Goal: Task Accomplishment & Management: Use online tool/utility

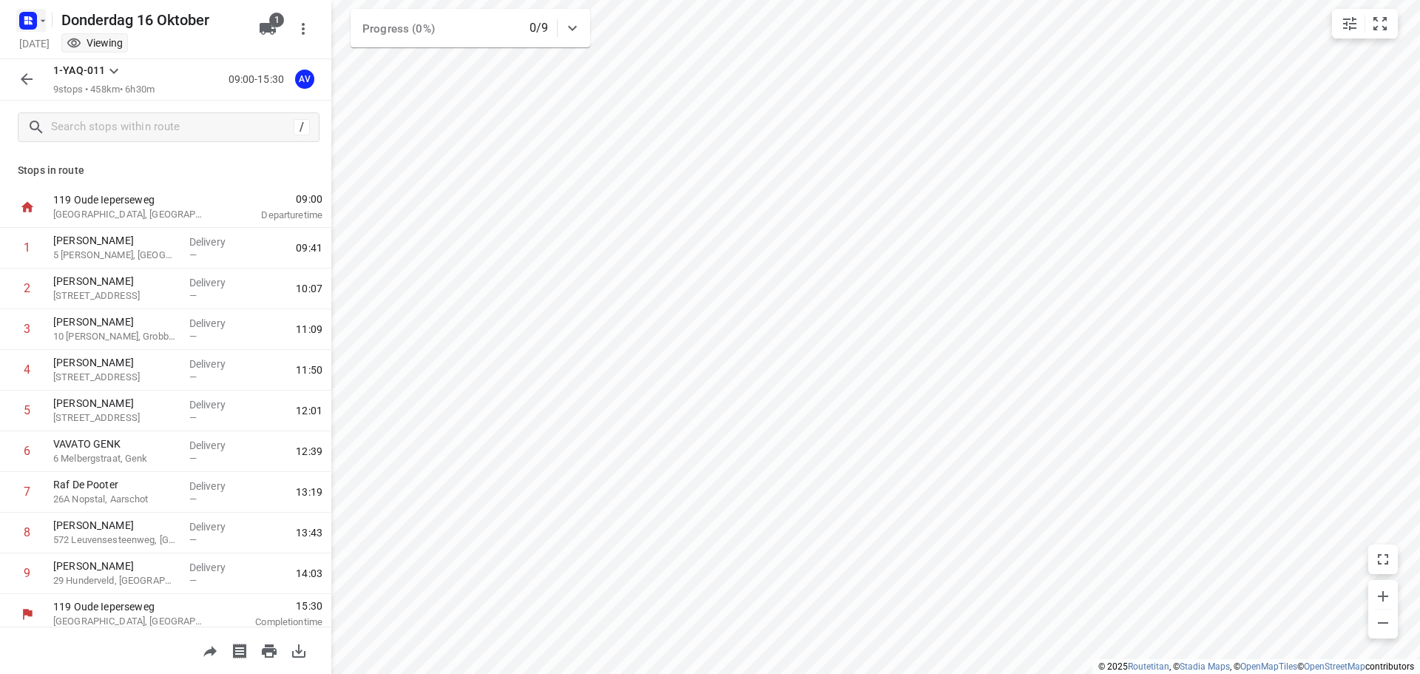
click at [34, 16] on rect "button" at bounding box center [28, 21] width 18 height 18
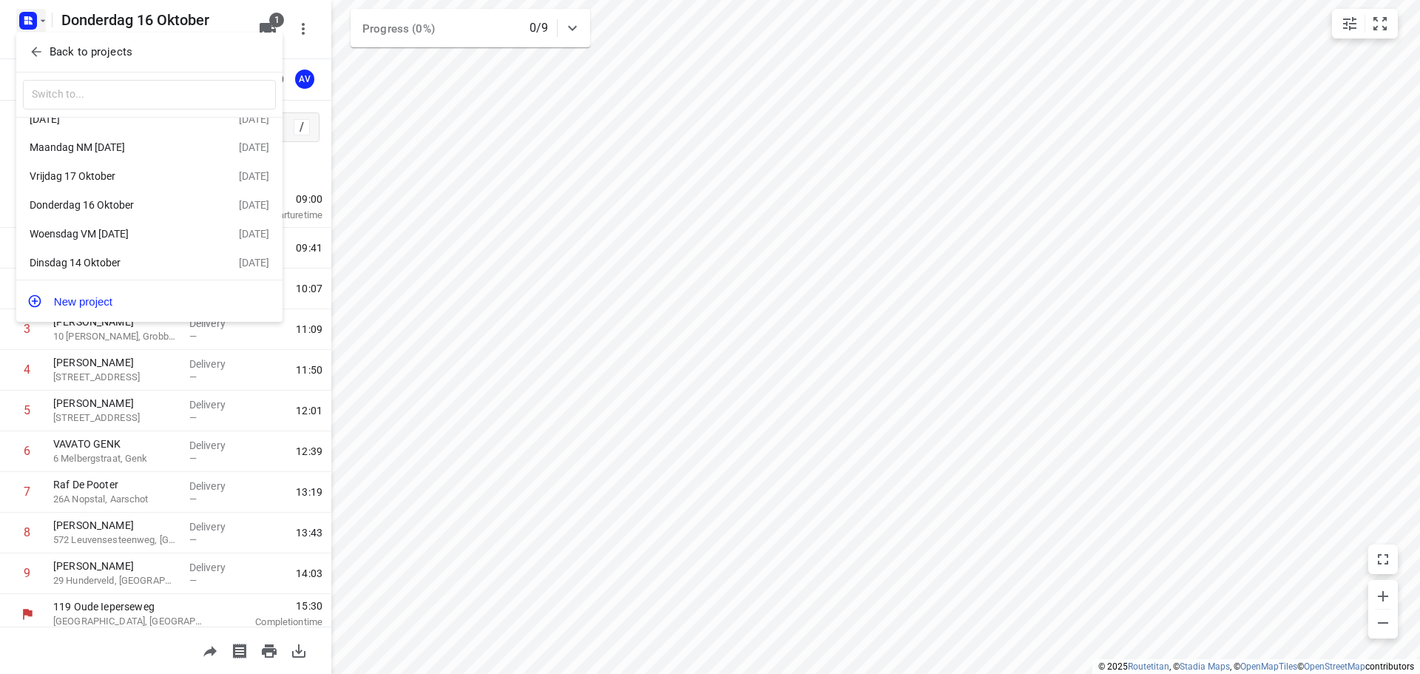
scroll to position [27, 0]
click at [128, 254] on div "Dinsdag 14 Oktober" at bounding box center [115, 260] width 170 height 12
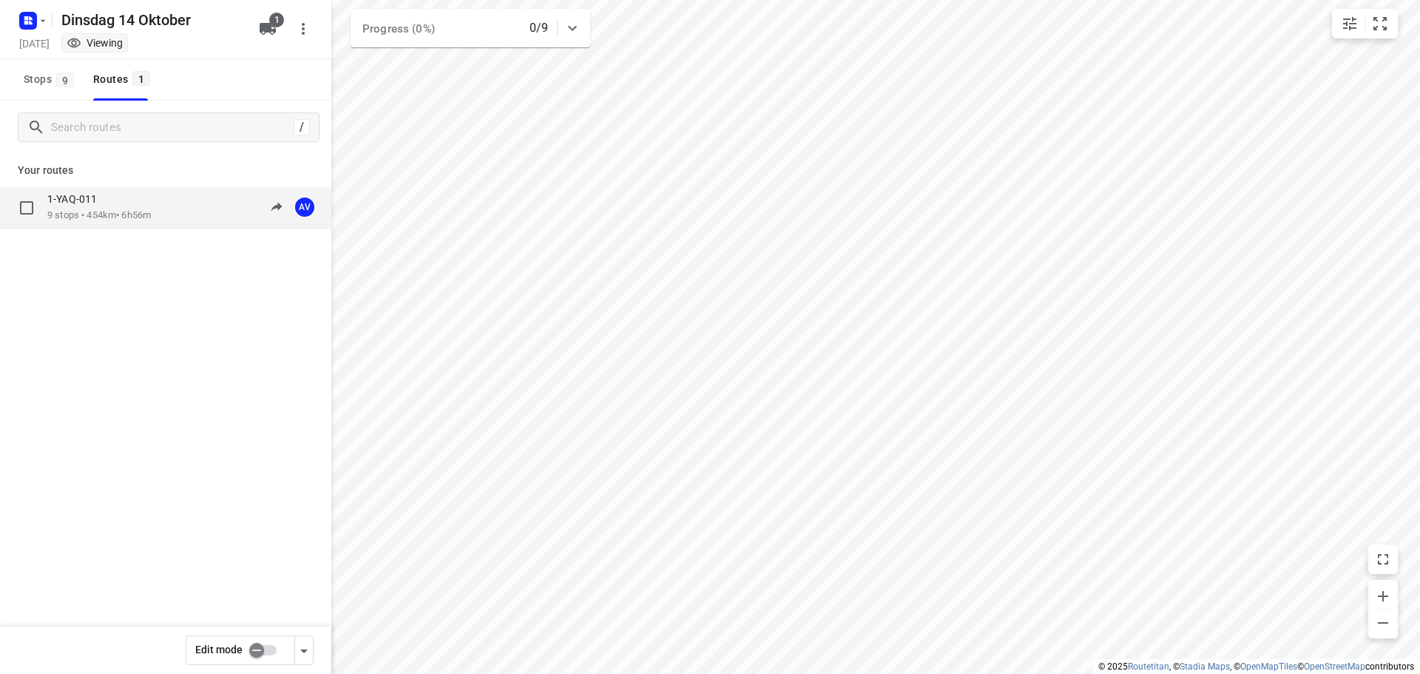
click at [143, 208] on div "1-YAQ-011" at bounding box center [99, 200] width 104 height 16
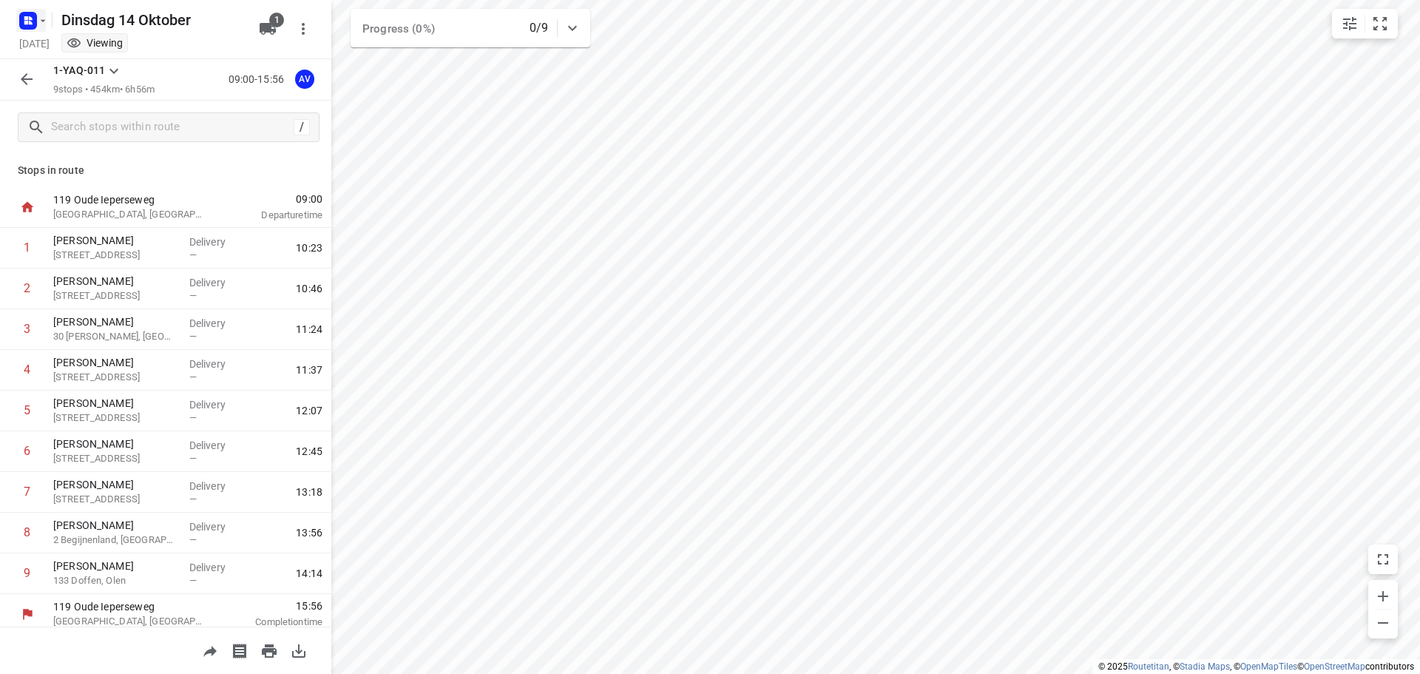
click at [37, 24] on icon "button" at bounding box center [43, 21] width 12 height 12
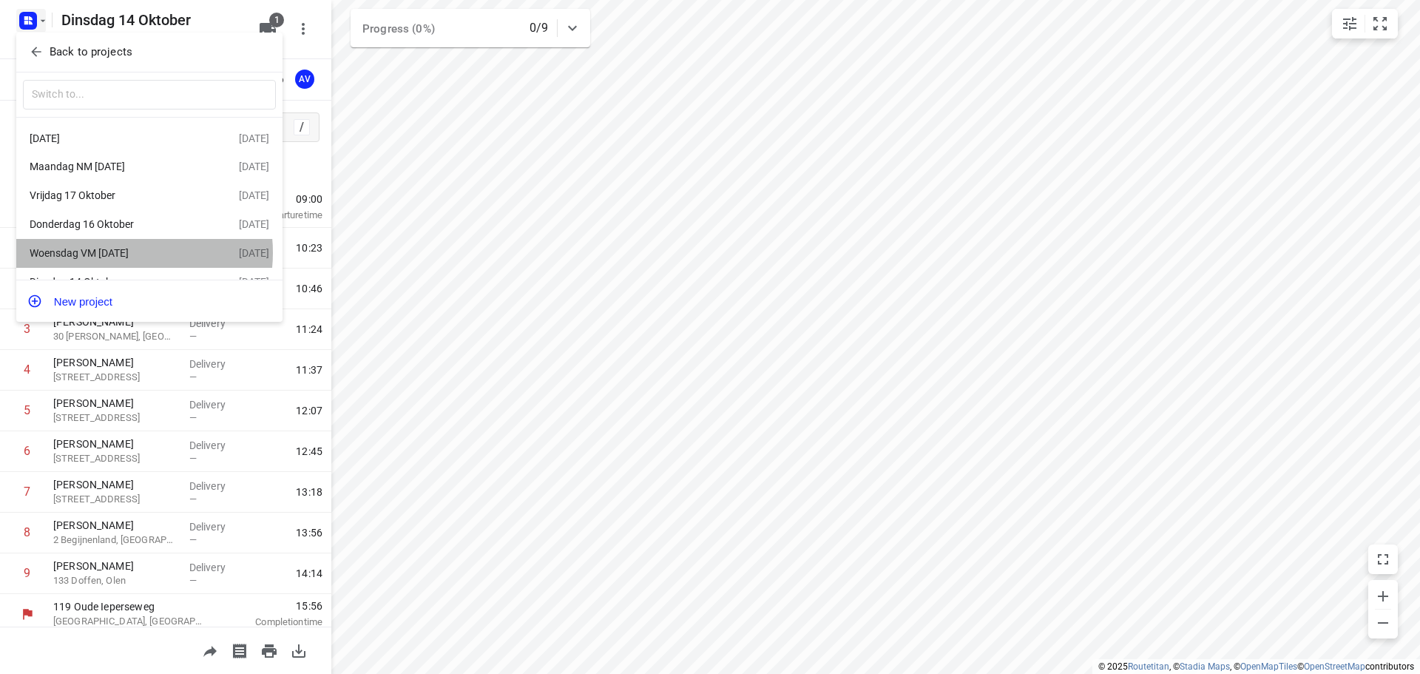
click at [125, 256] on div "Woensdag VM [DATE]" at bounding box center [115, 253] width 170 height 12
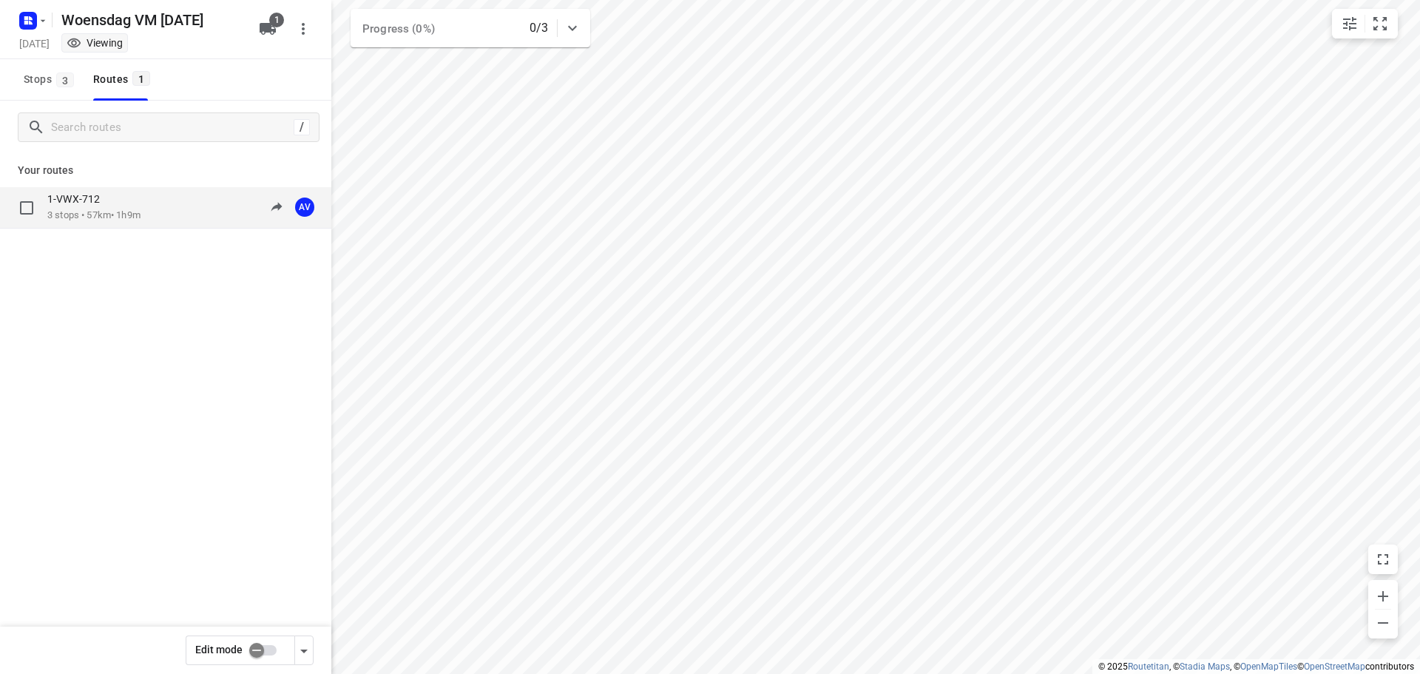
click at [160, 216] on div "1-VWX-712 3 stops • 57km • 1h9m 09:00-10:09 AV" at bounding box center [189, 207] width 284 height 30
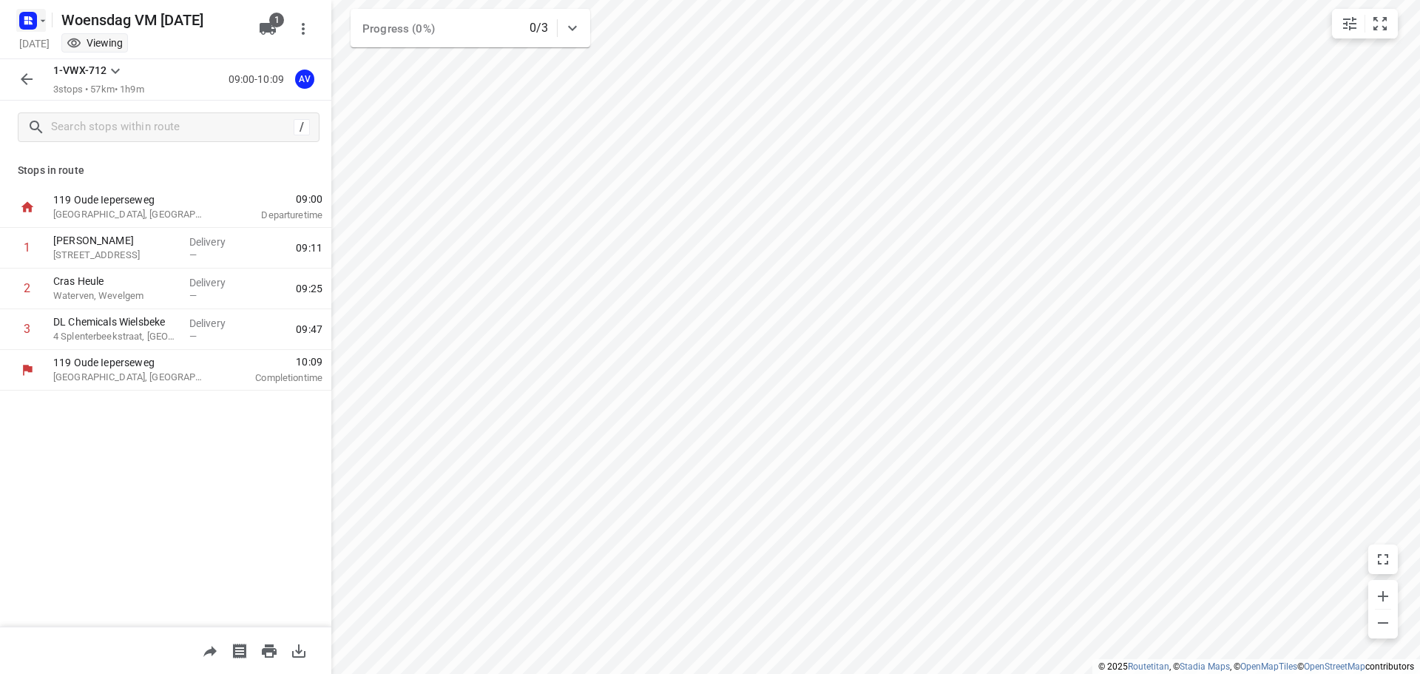
click at [25, 21] on icon "button" at bounding box center [26, 23] width 4 height 4
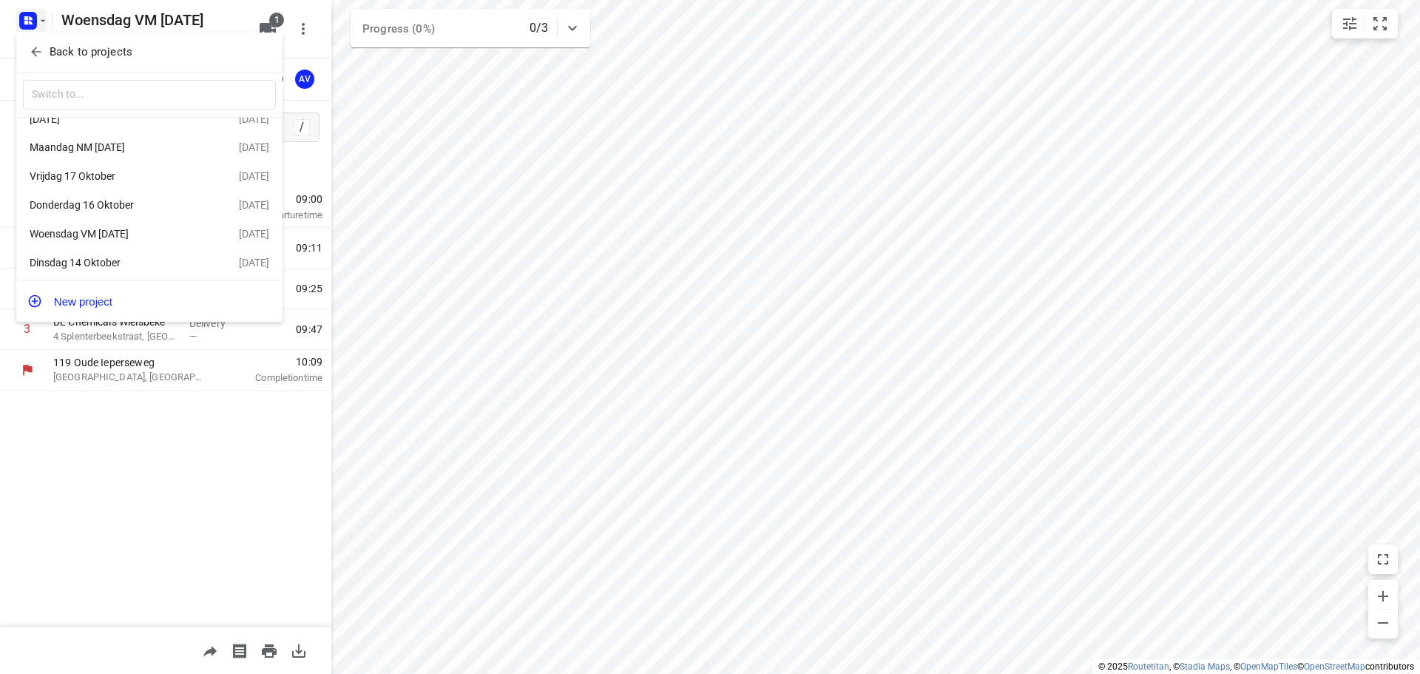
scroll to position [27, 0]
click at [107, 169] on div "Vrijdag 17 Oktober" at bounding box center [115, 173] width 170 height 12
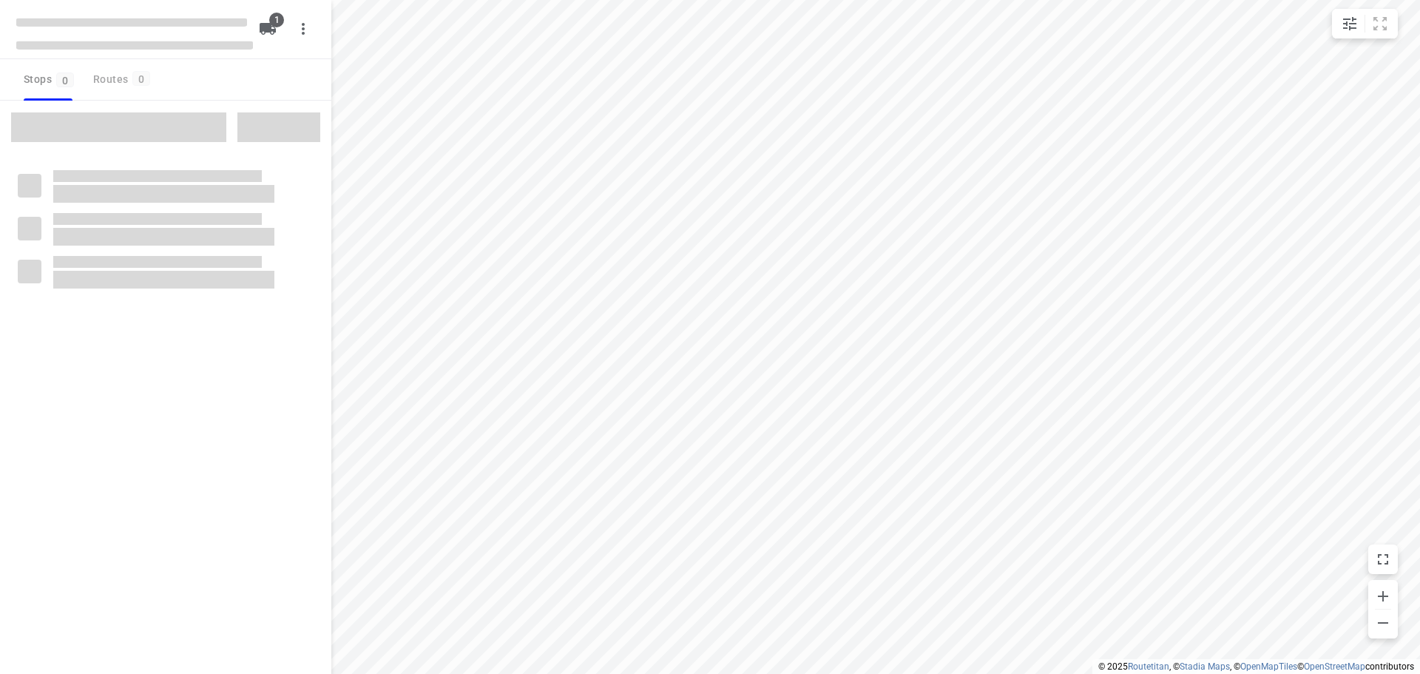
type input "distance"
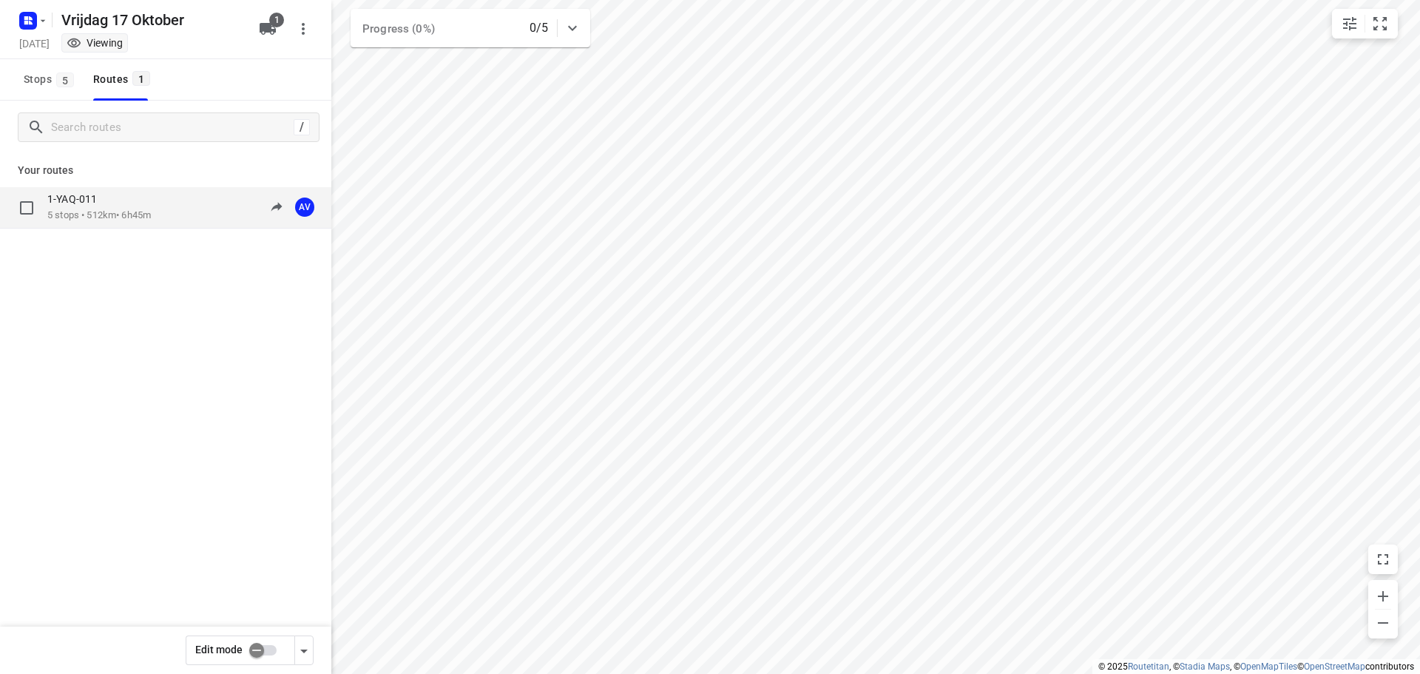
click at [165, 210] on div "1-YAQ-011 5 stops • 512km • 6h45m 09:00-15:45 AV" at bounding box center [189, 207] width 284 height 30
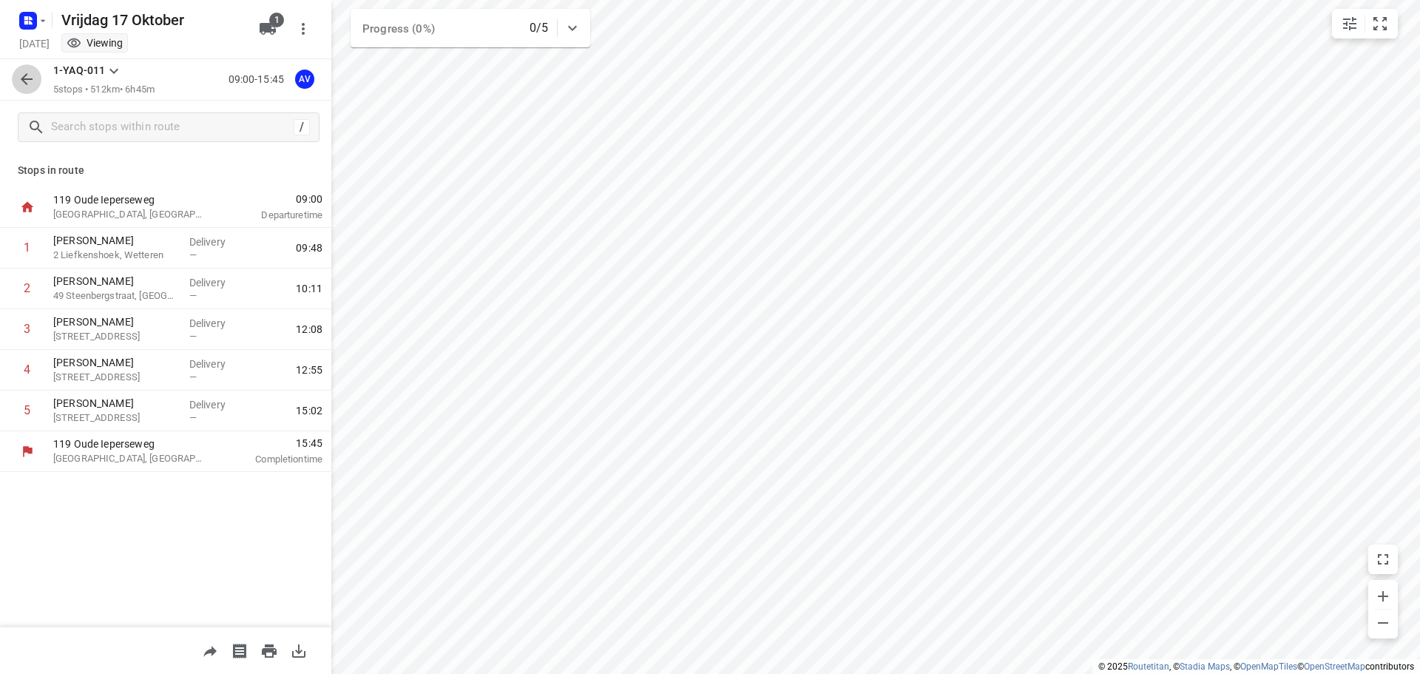
click at [25, 78] on icon "button" at bounding box center [27, 79] width 18 height 18
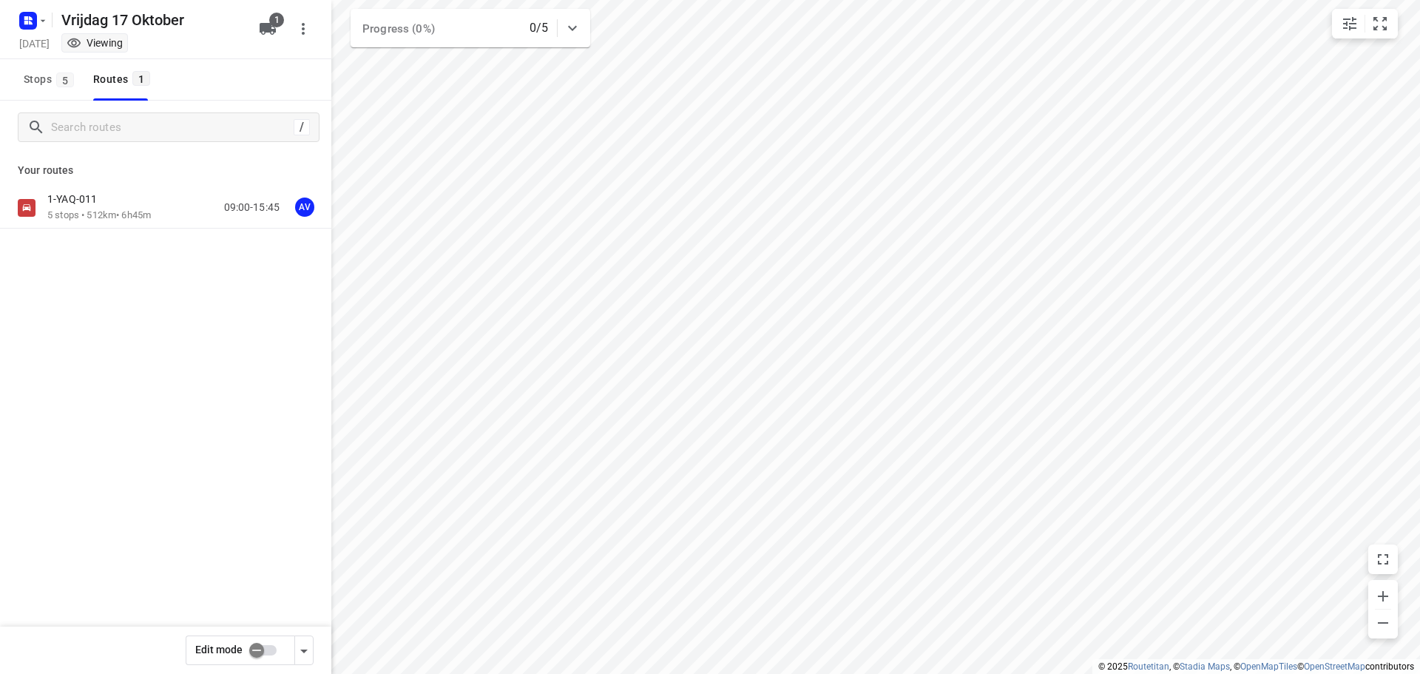
click at [268, 651] on input "checkbox" at bounding box center [256, 650] width 84 height 28
checkbox input "true"
click at [161, 210] on div "1-YAQ-011 5 stops • 512km • 6h45m 09:00-15:45 AV" at bounding box center [189, 207] width 284 height 30
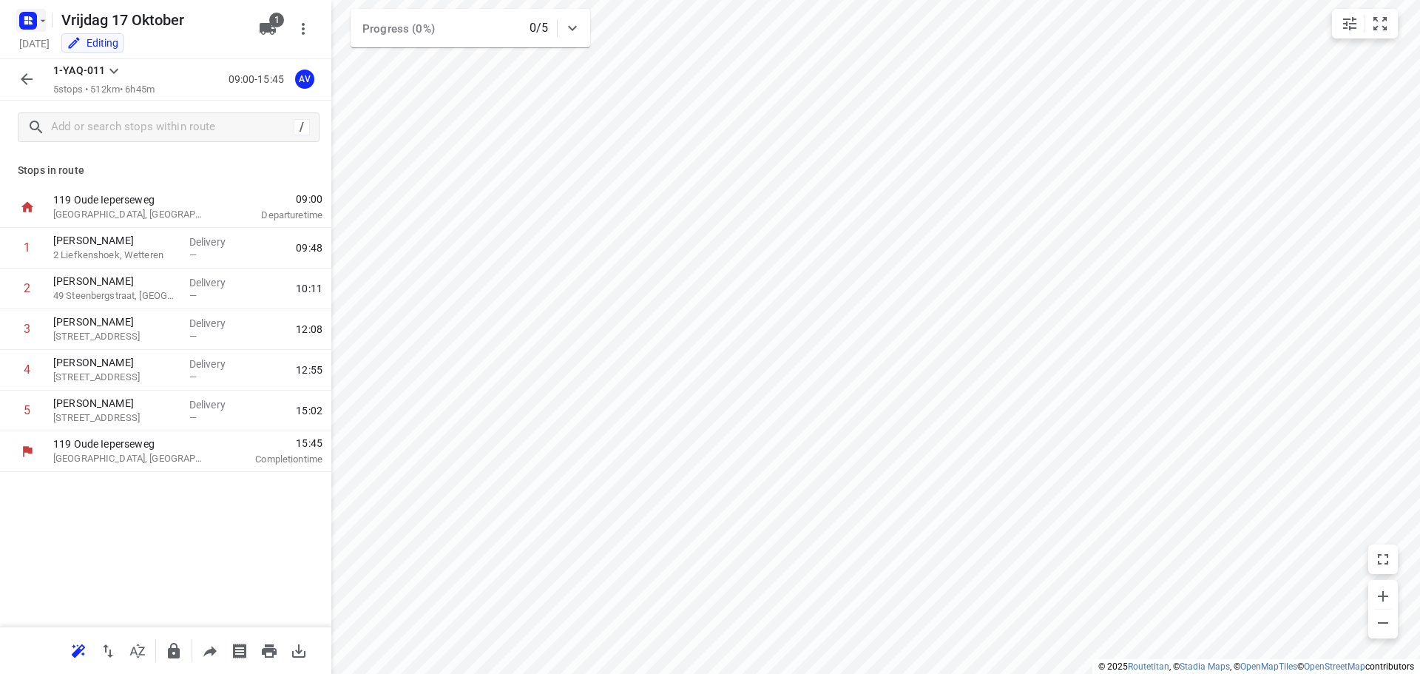
click at [32, 21] on rect "button" at bounding box center [28, 21] width 18 height 18
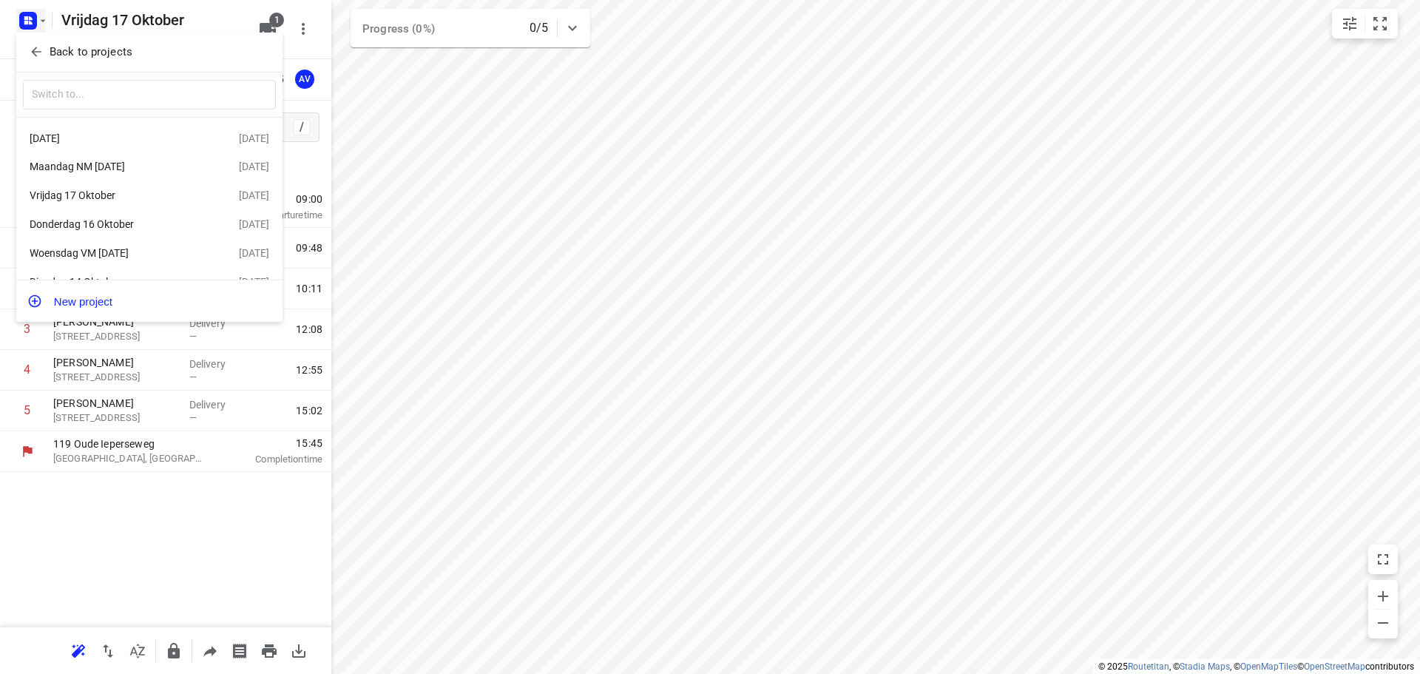
click at [218, 15] on div at bounding box center [710, 337] width 1420 height 674
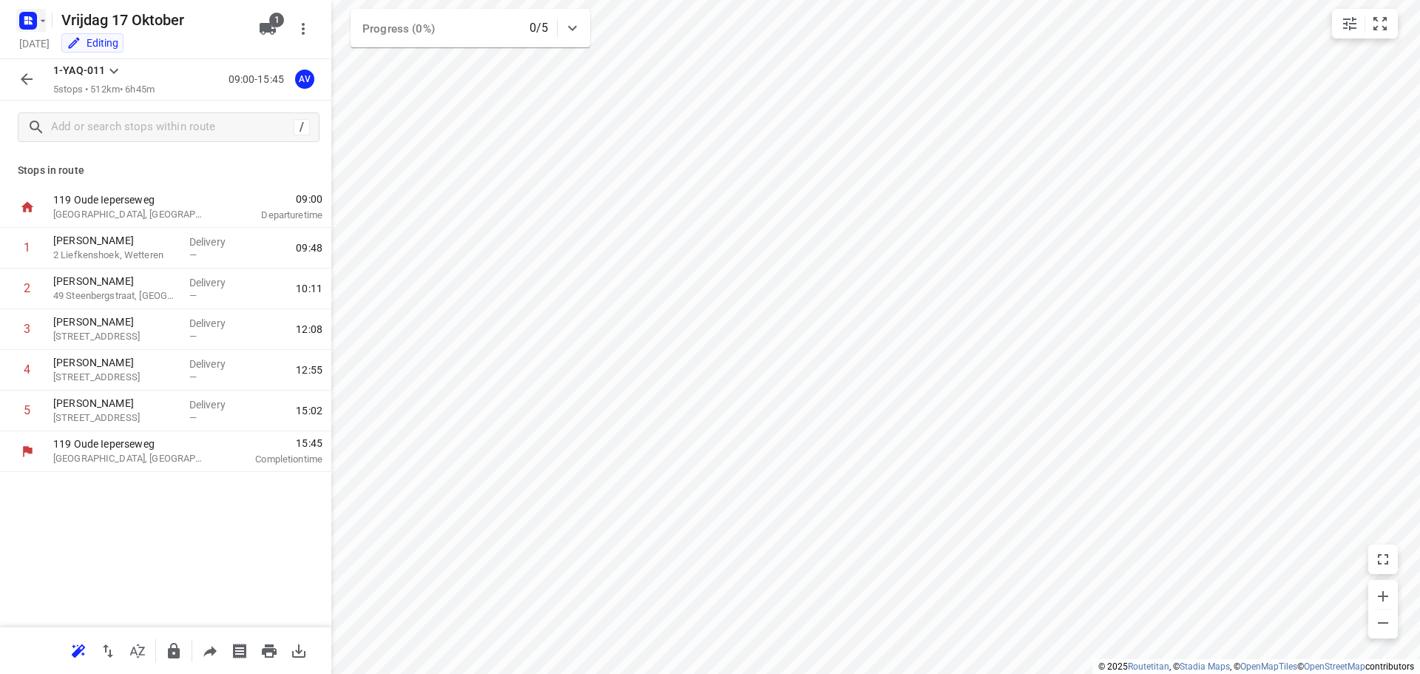
click at [37, 18] on icon "button" at bounding box center [43, 21] width 12 height 12
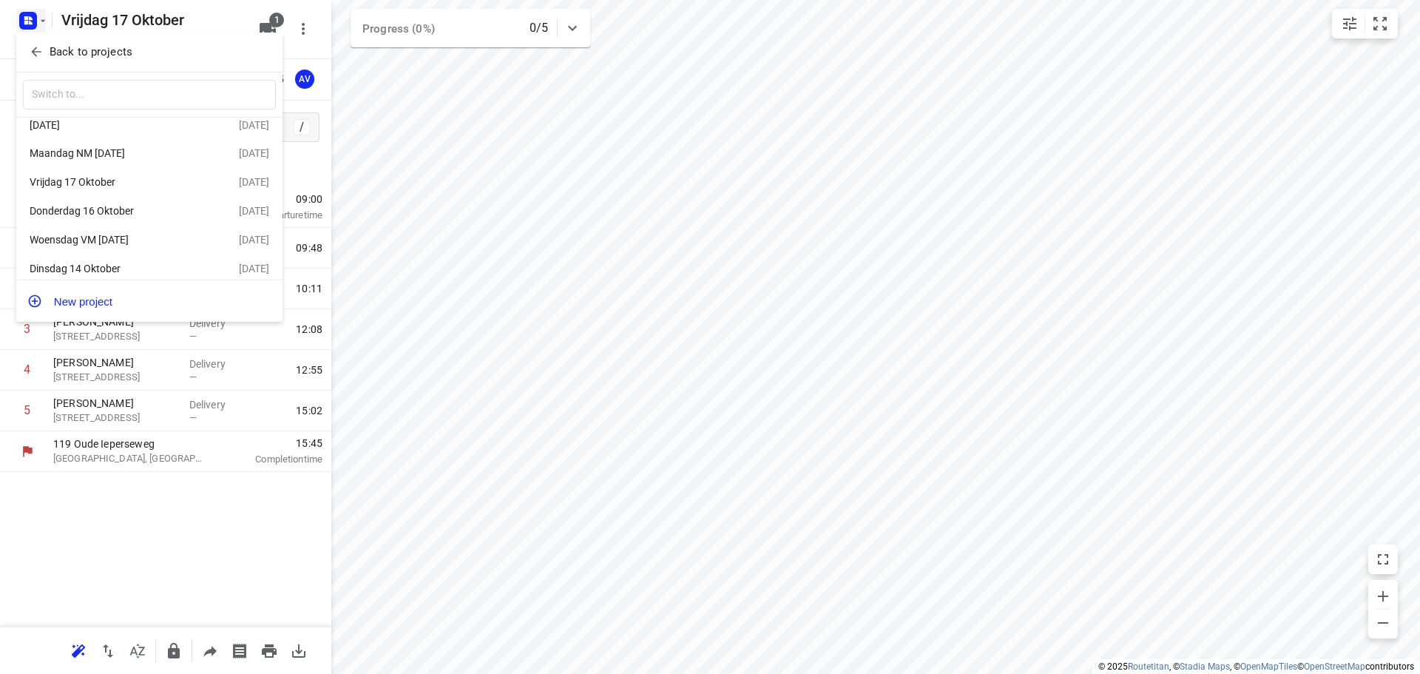
scroll to position [27, 0]
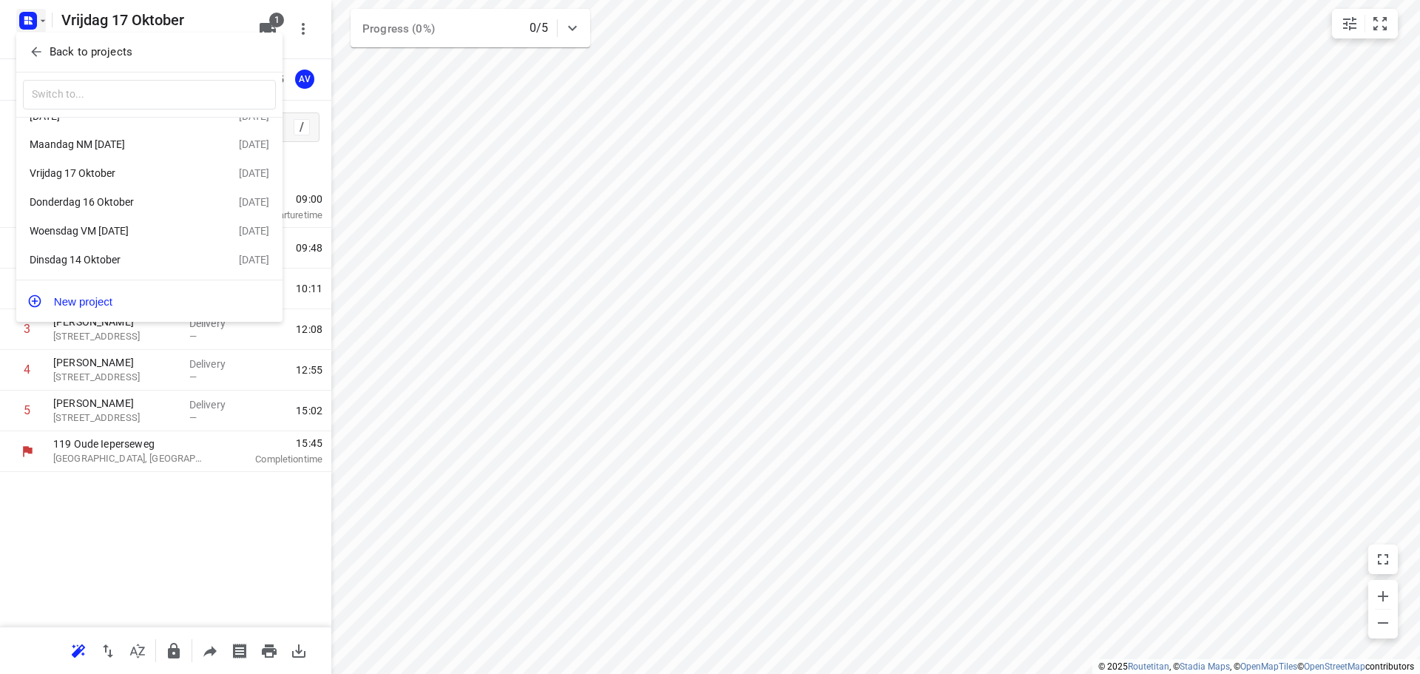
click at [126, 255] on div "Dinsdag 14 Oktober" at bounding box center [115, 260] width 170 height 12
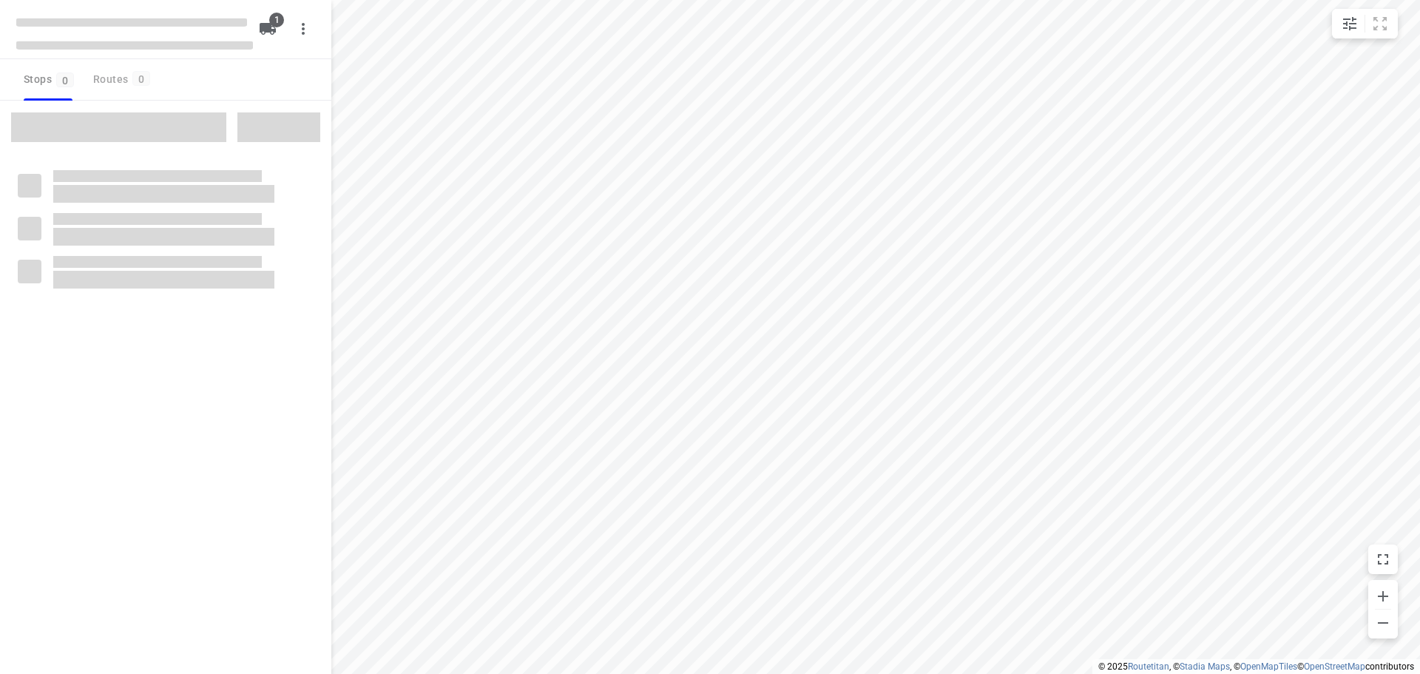
type input "distance"
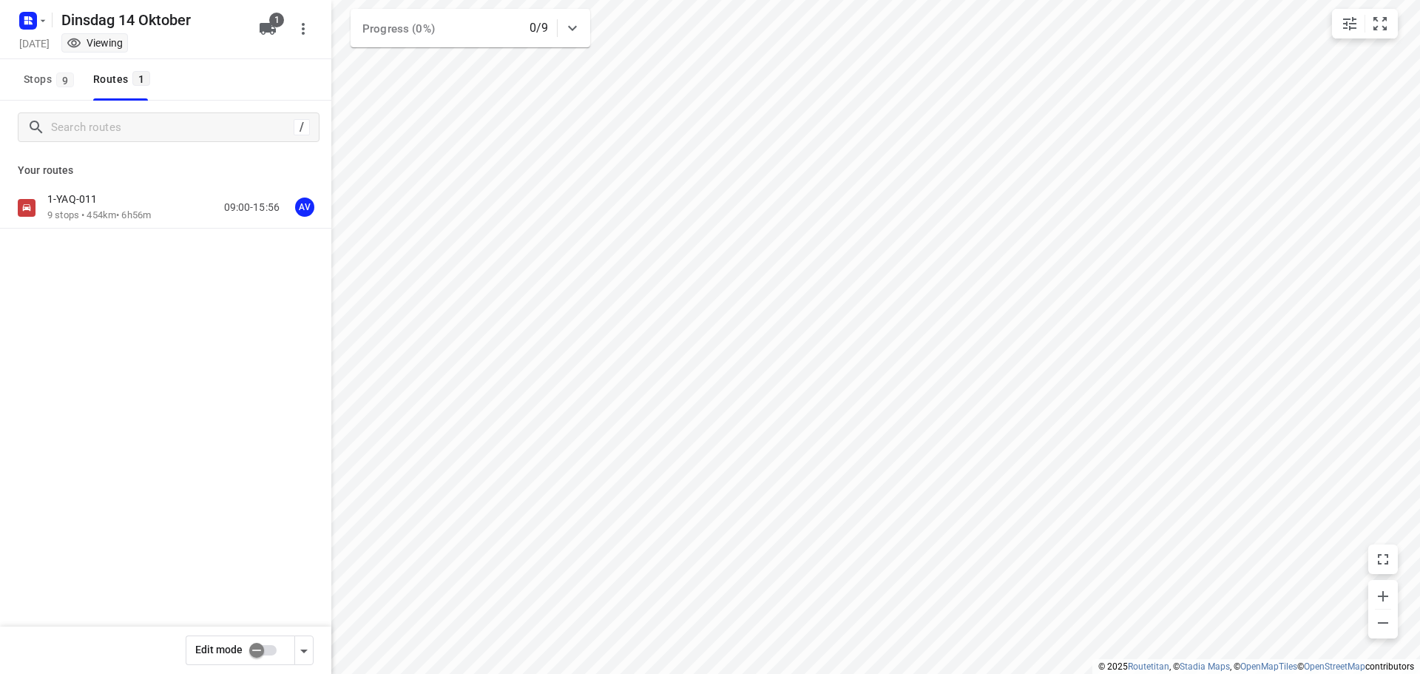
click at [268, 649] on input "checkbox" at bounding box center [256, 650] width 84 height 28
checkbox input "true"
click at [182, 208] on div "1-YAQ-011 9 stops • 454km • 6h56m 09:00-15:56 AV" at bounding box center [189, 207] width 284 height 30
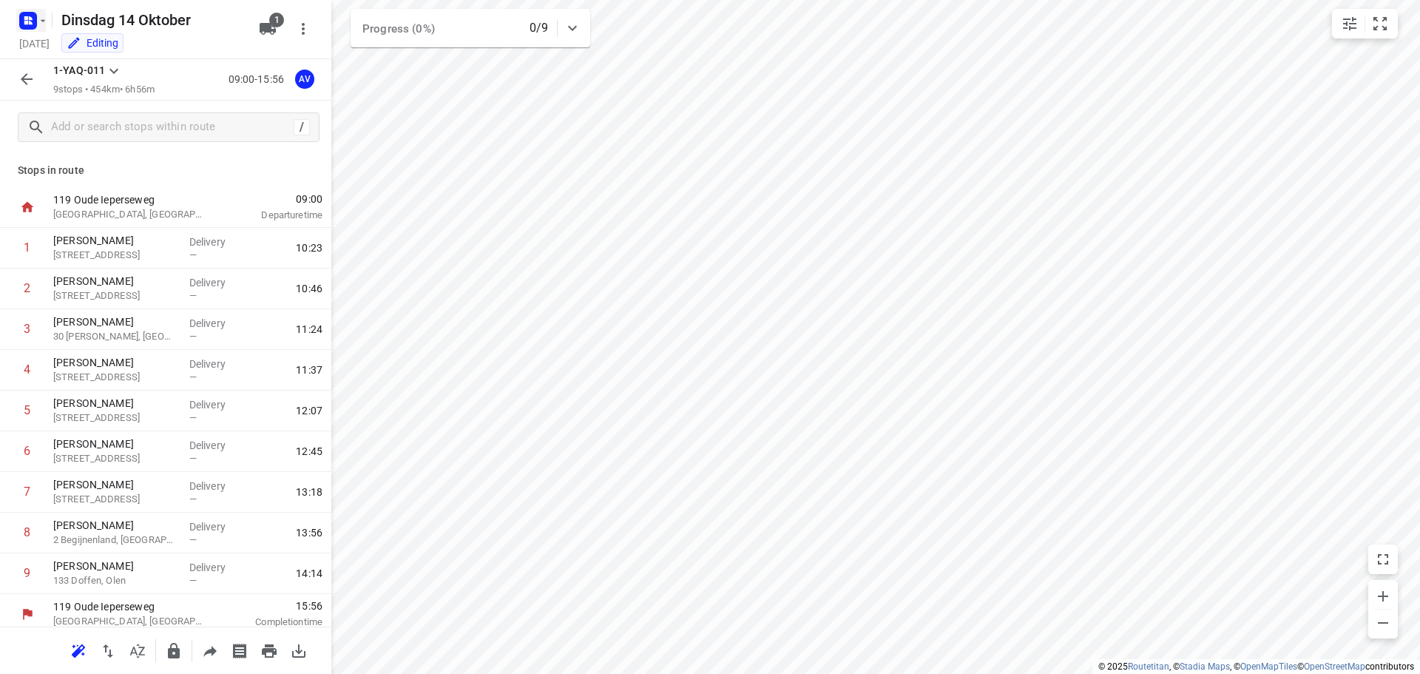
click at [38, 18] on icon "button" at bounding box center [43, 21] width 12 height 12
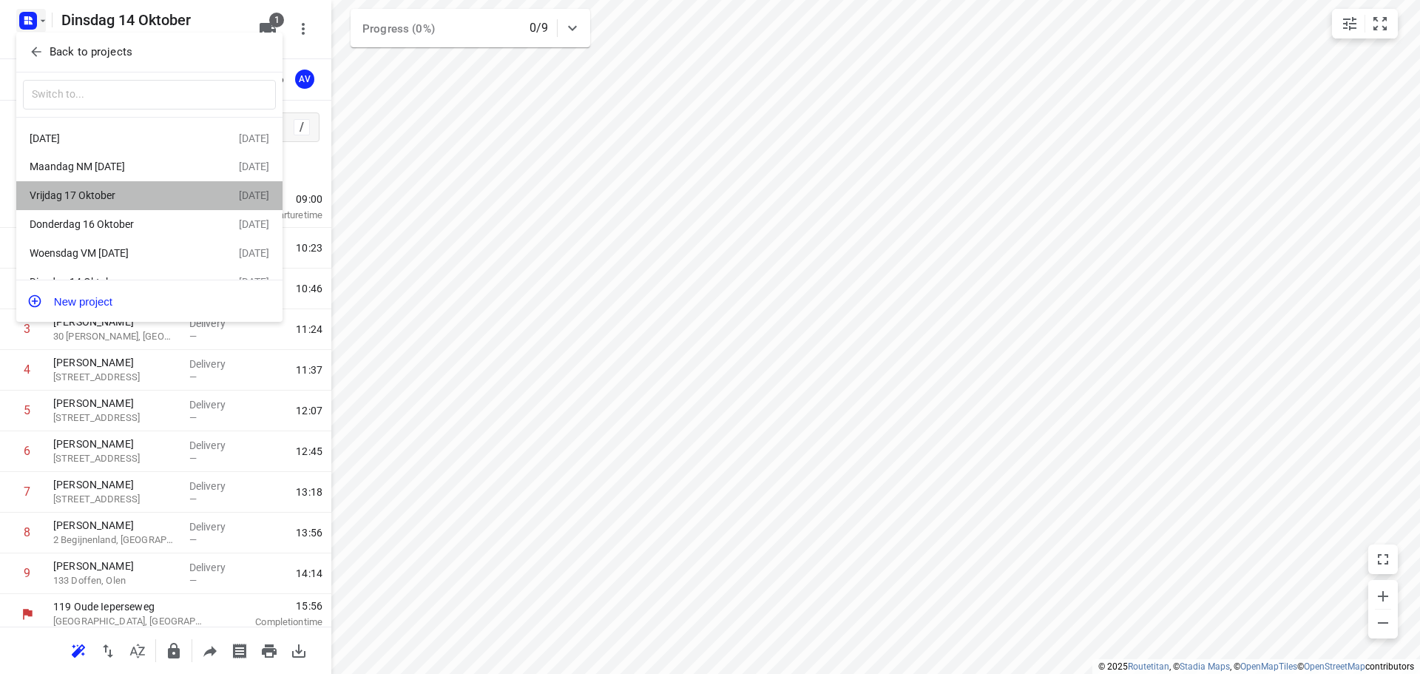
click at [153, 192] on div "Vrijdag 17 Oktober" at bounding box center [115, 195] width 170 height 12
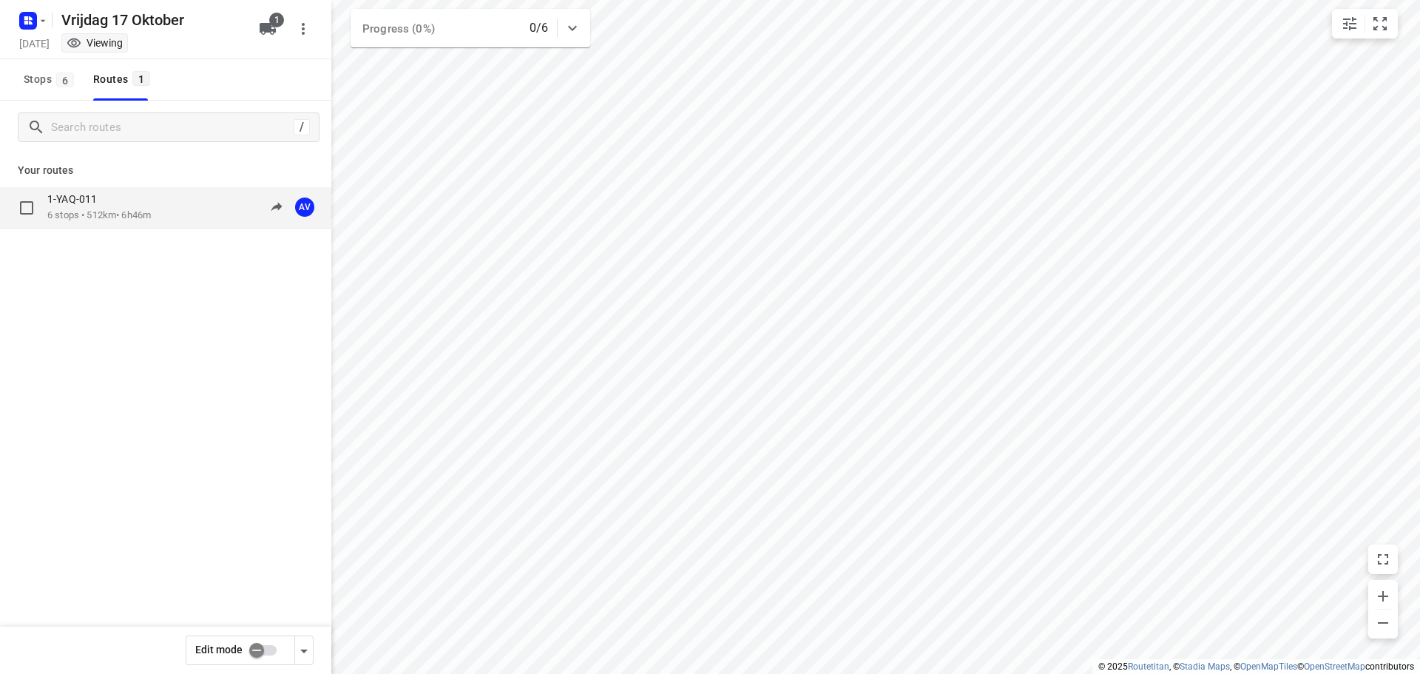
click at [169, 211] on div "1-YAQ-011 6 stops • 512km • 6h46m 09:00-15:46 AV" at bounding box center [189, 207] width 284 height 30
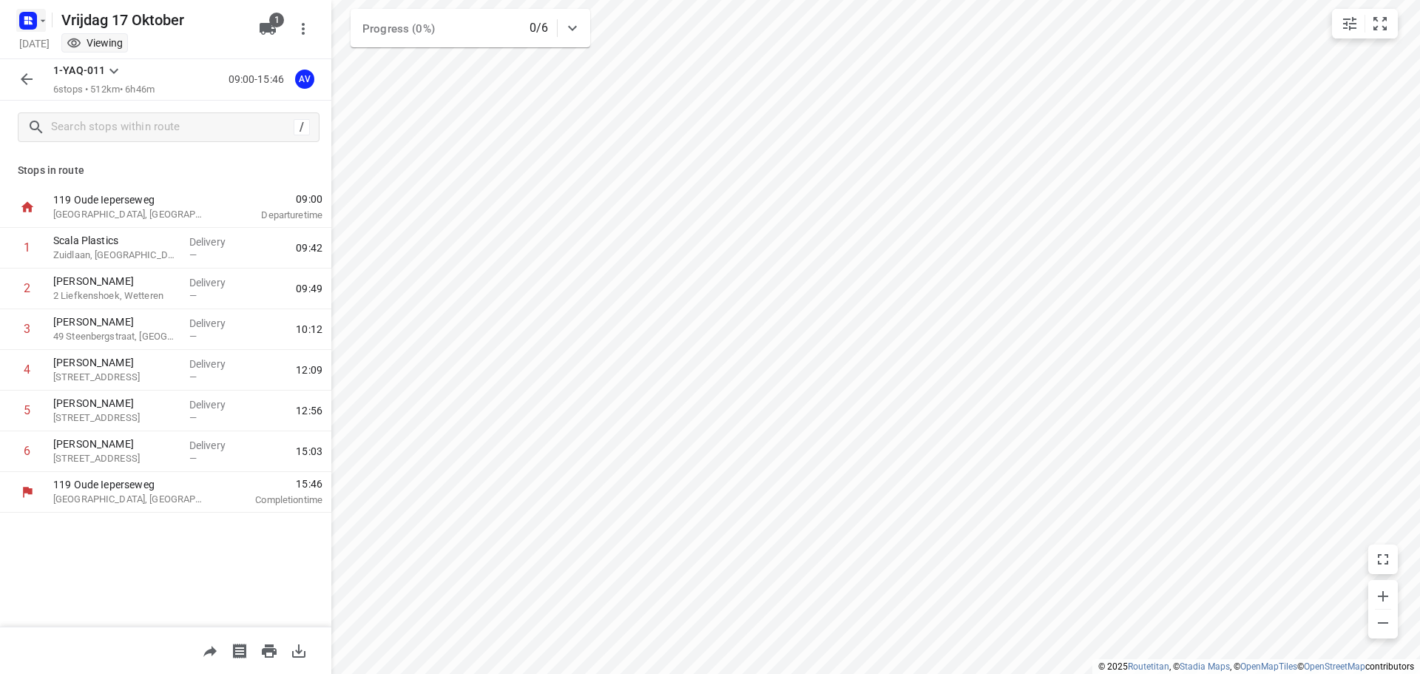
click at [33, 20] on rect "button" at bounding box center [28, 21] width 18 height 18
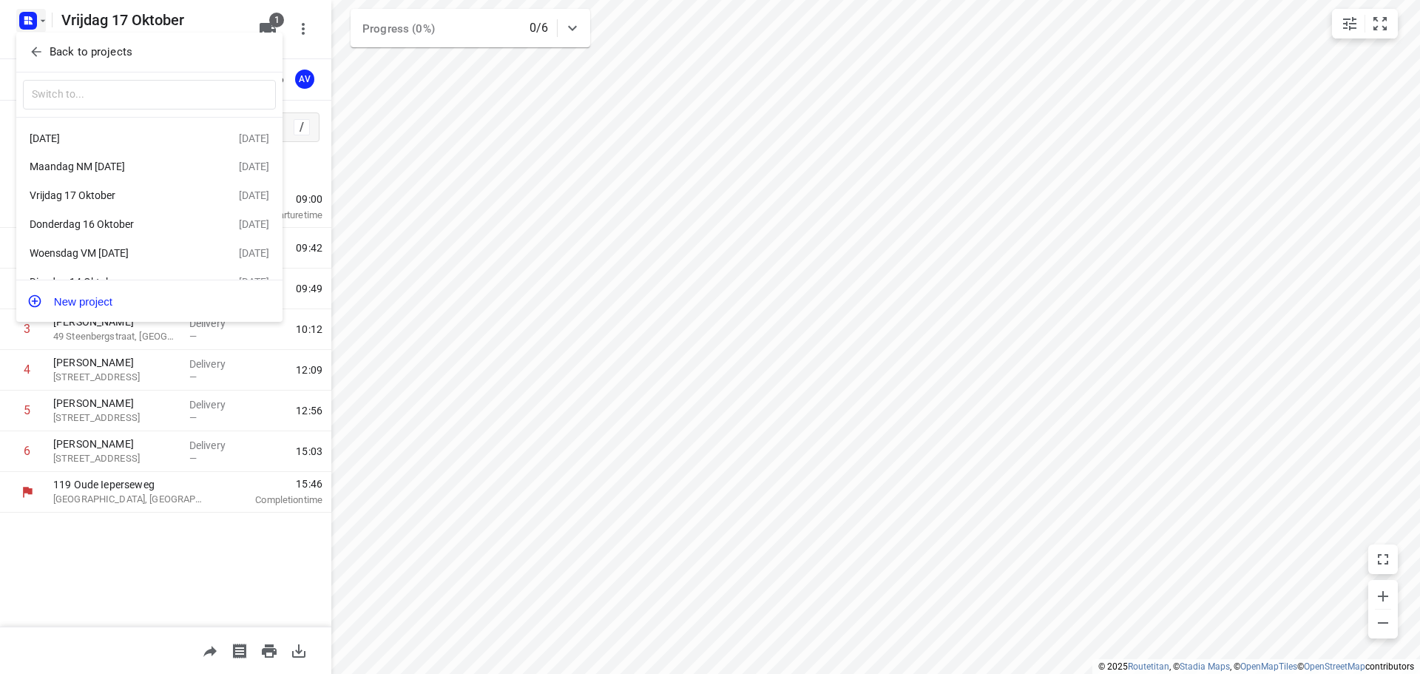
click at [131, 253] on div "Woensdag VM [DATE]" at bounding box center [115, 253] width 170 height 12
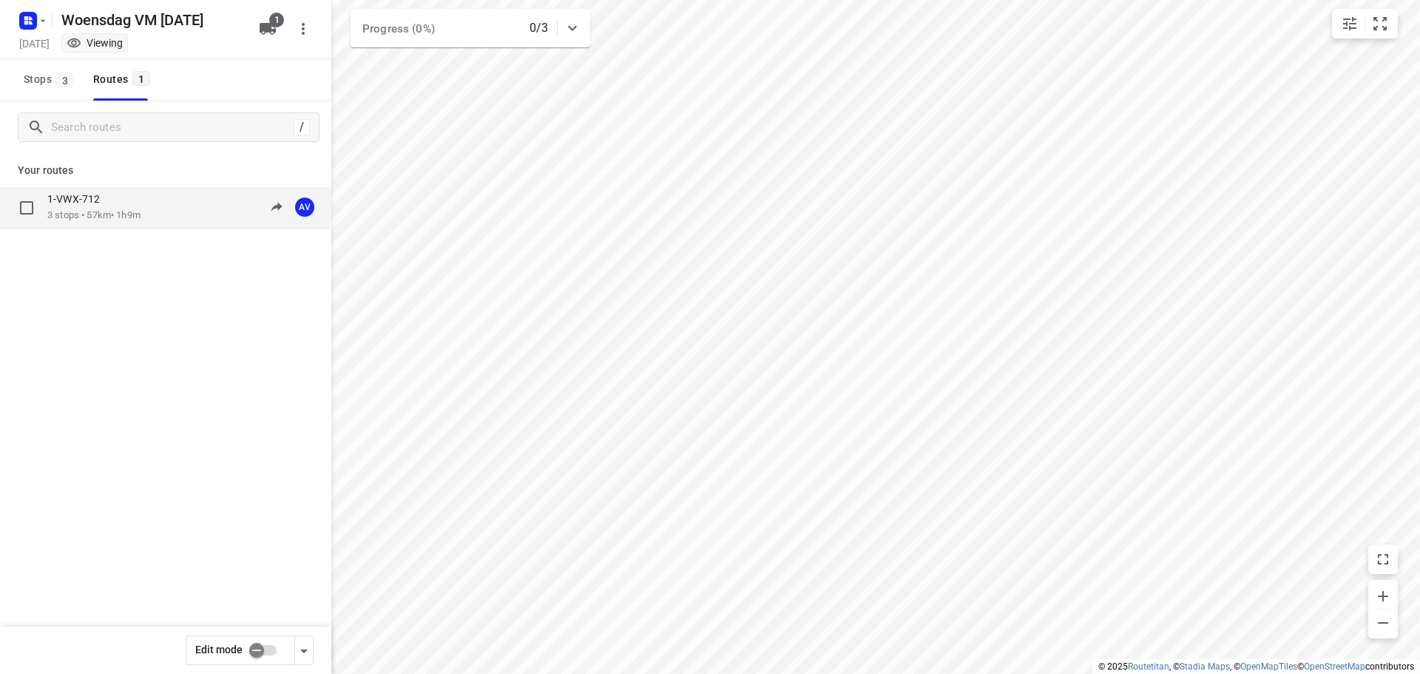
click at [173, 209] on div "1-VWX-712 3 stops • 57km • 1h9m 09:00-10:09 AV" at bounding box center [189, 207] width 284 height 30
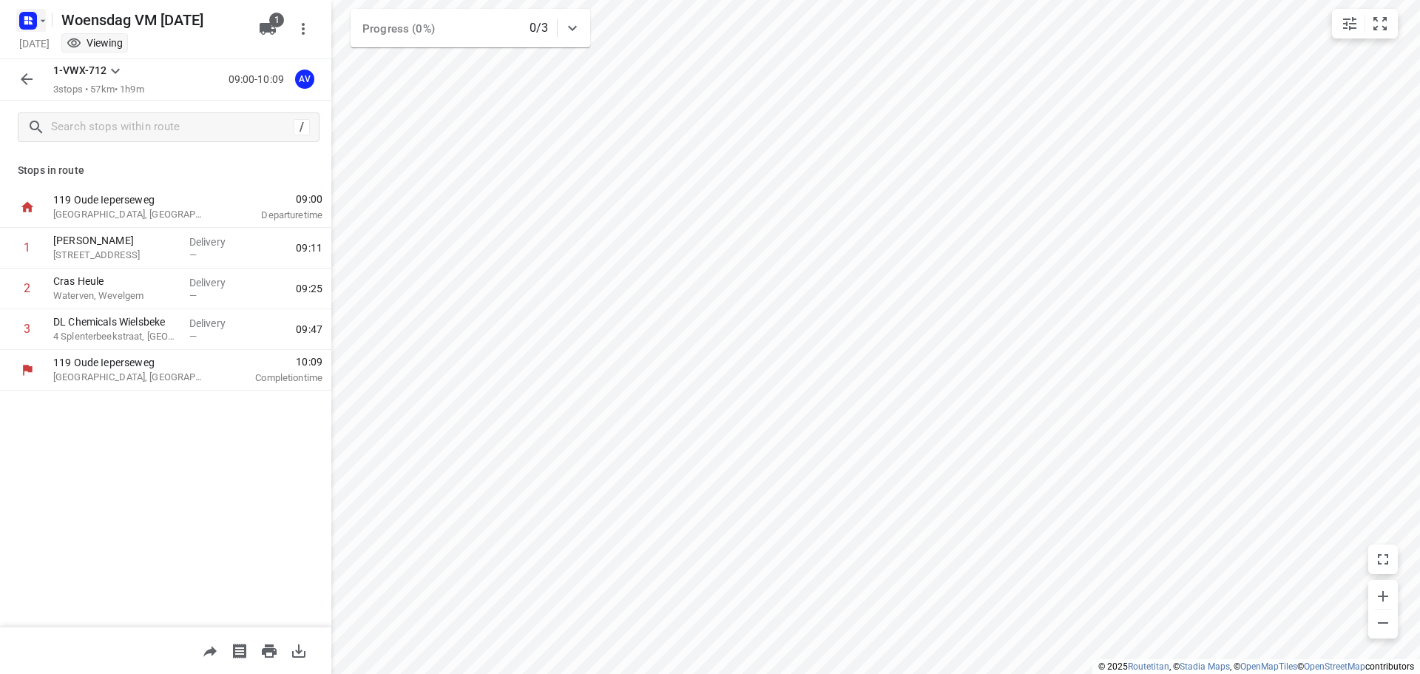
click at [25, 18] on icon "button" at bounding box center [26, 18] width 4 height 4
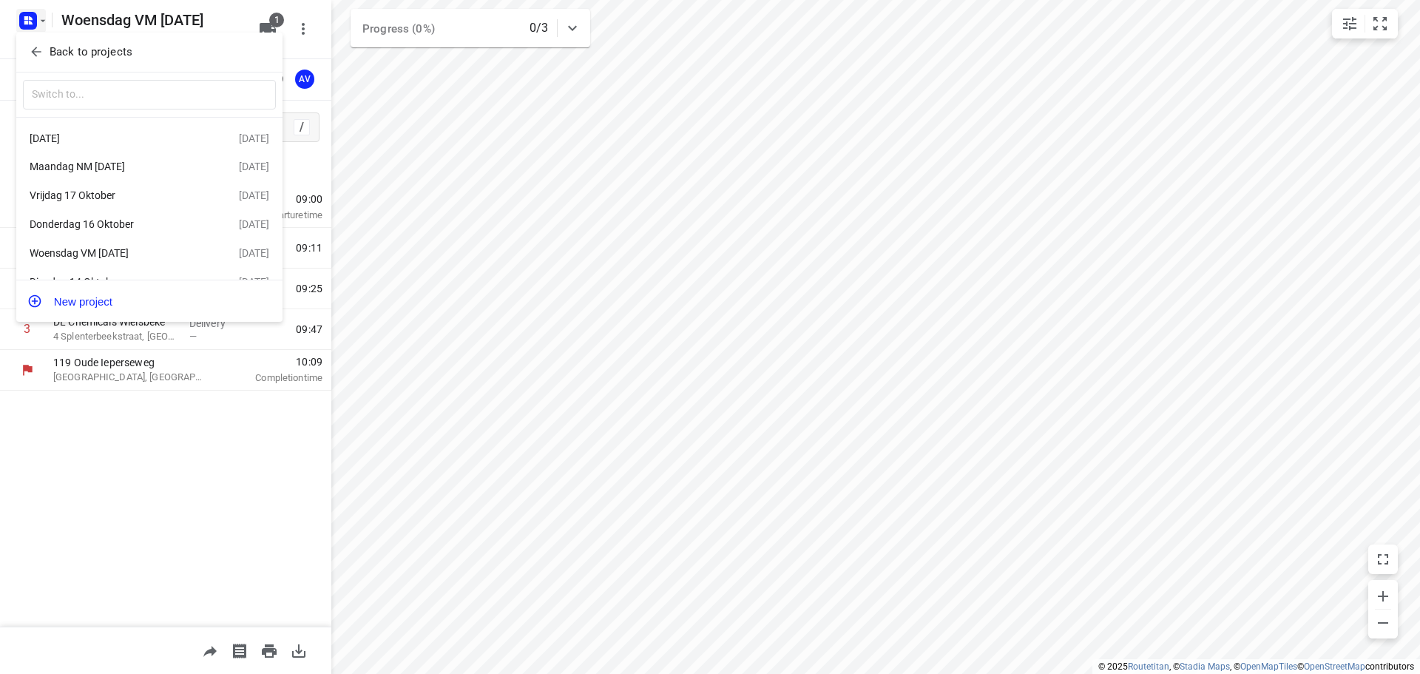
click at [122, 223] on div "Donderdag 16 Oktober" at bounding box center [115, 224] width 170 height 12
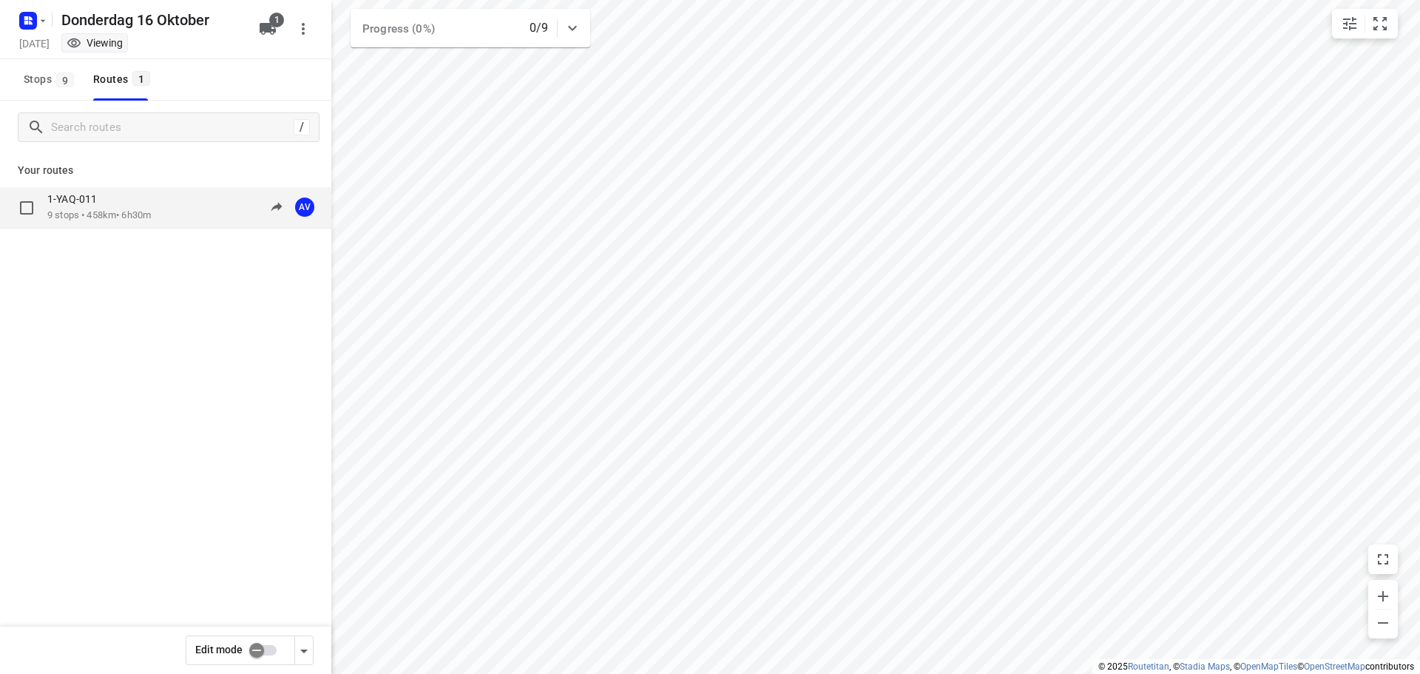
click at [170, 200] on div "1-YAQ-011 9 stops • 458km • 6h30m 09:00-15:30 AV" at bounding box center [189, 207] width 284 height 30
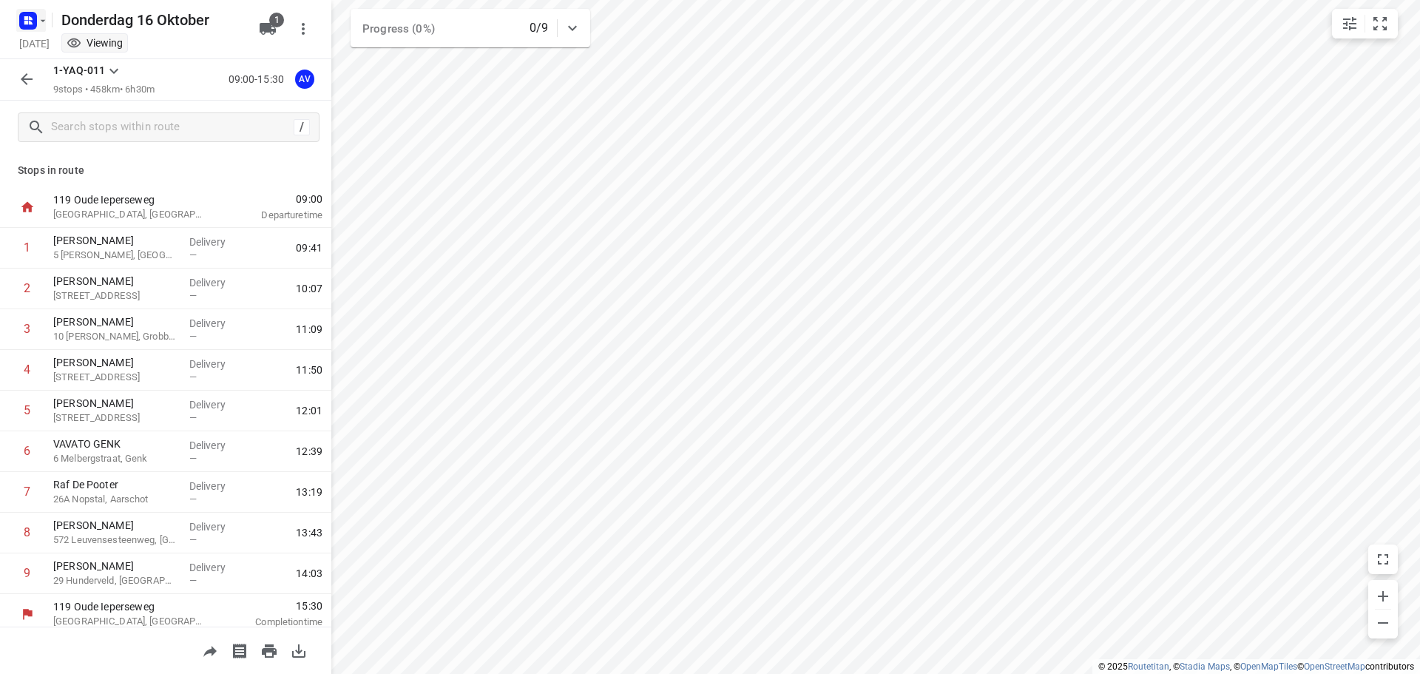
click at [28, 16] on rect "button" at bounding box center [28, 21] width 18 height 18
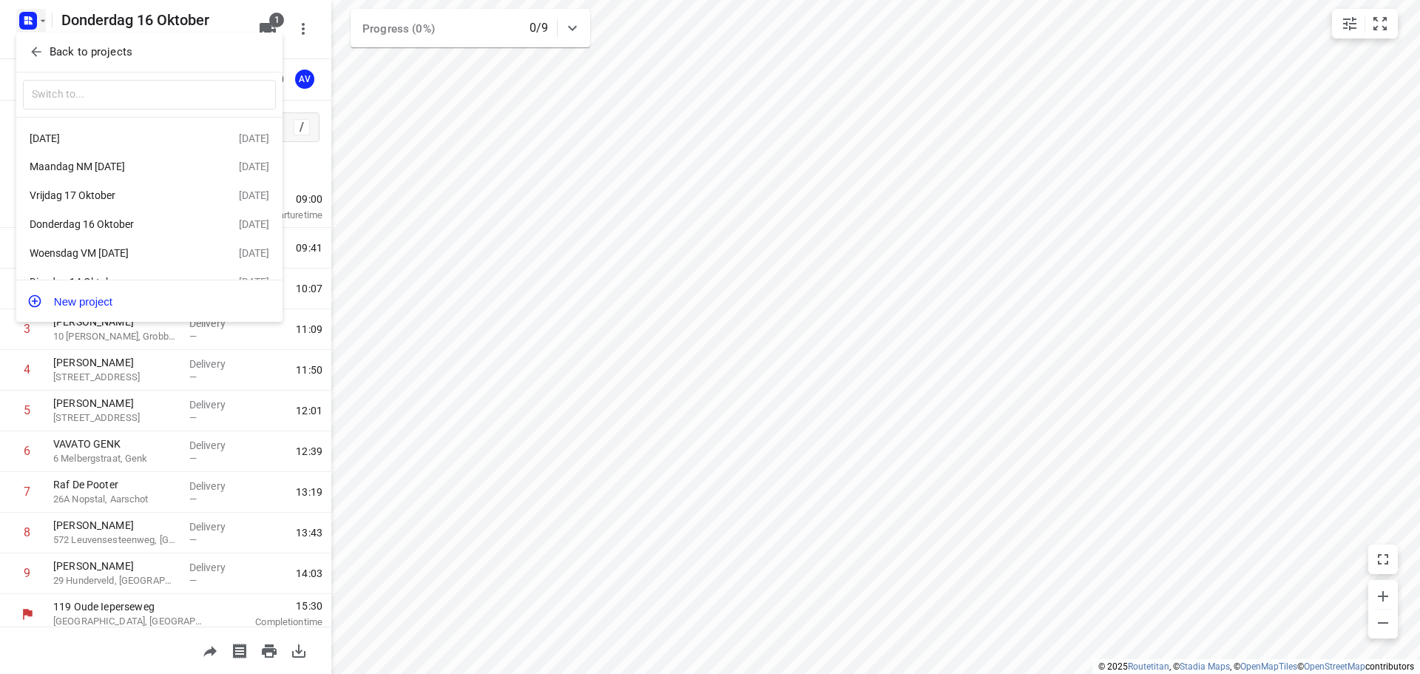
click at [143, 256] on div "Woensdag VM [DATE]" at bounding box center [115, 253] width 170 height 12
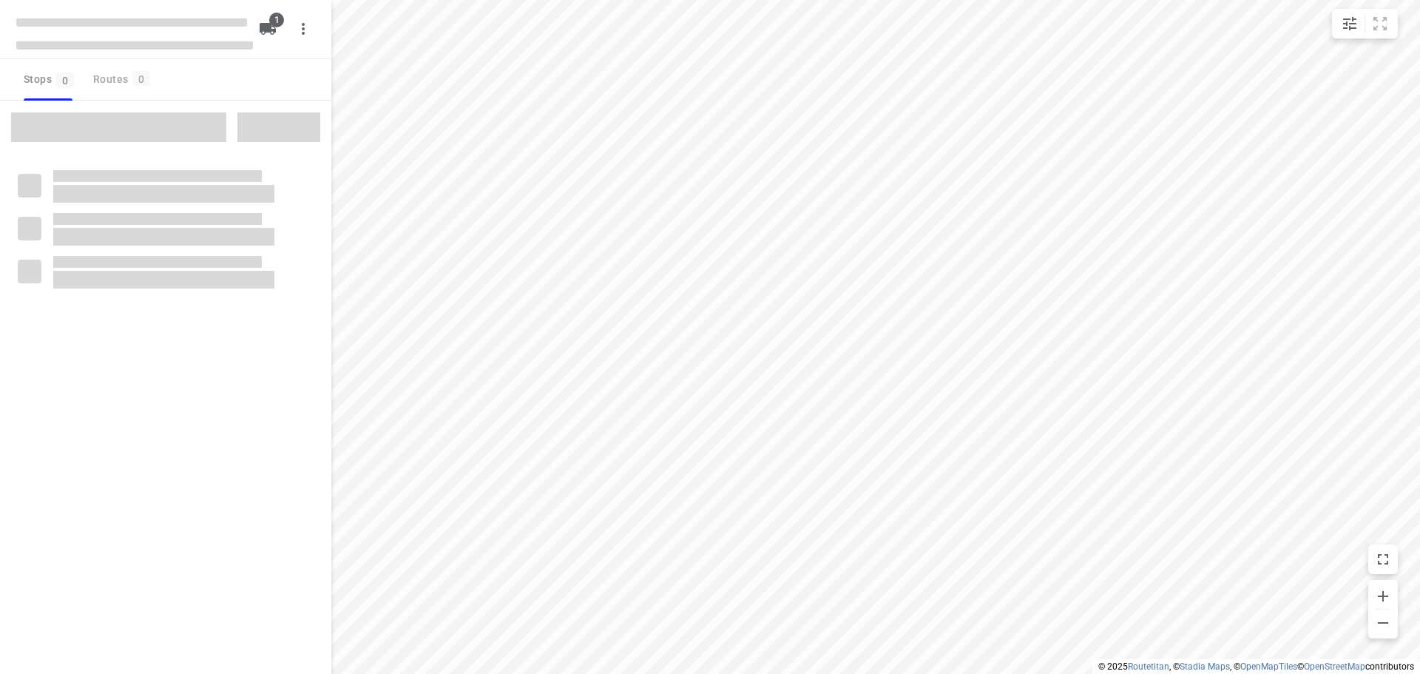
type input "distance"
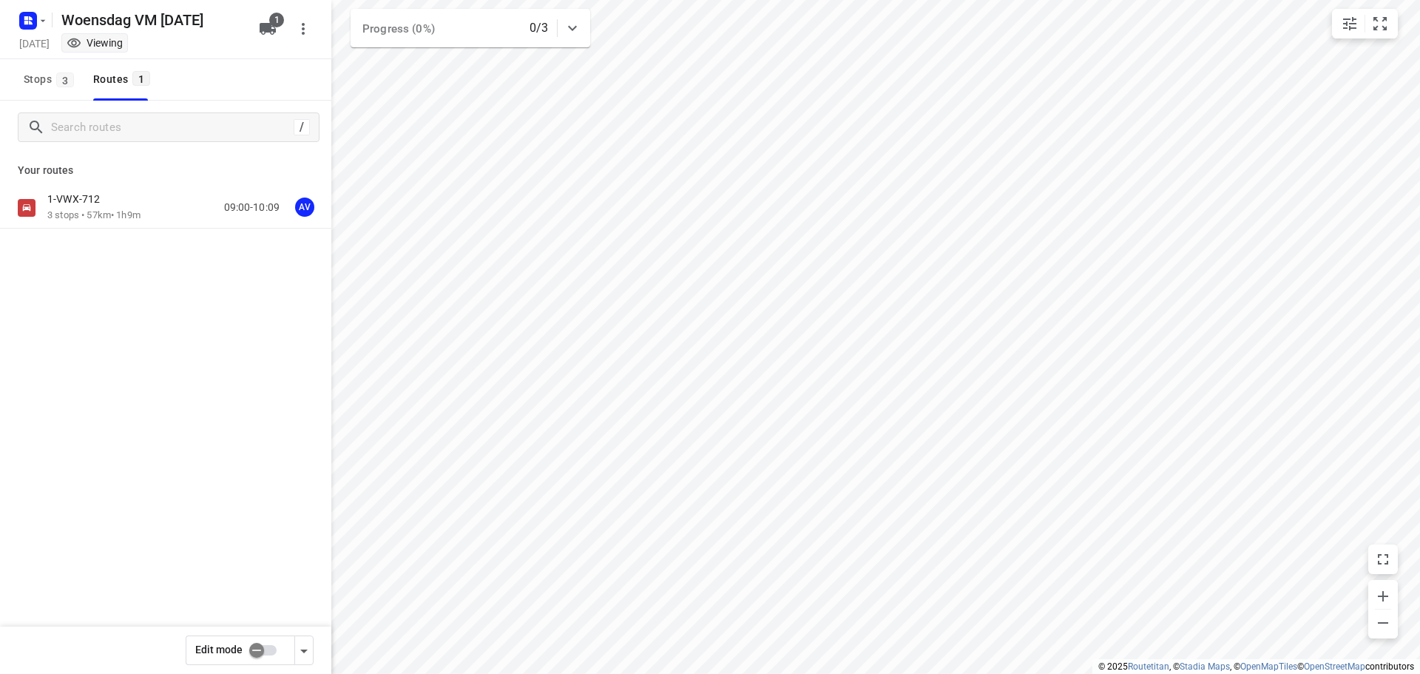
click at [266, 648] on input "checkbox" at bounding box center [256, 650] width 84 height 28
checkbox input "true"
click at [168, 200] on div "1-VWX-712 3 stops • 57km • 1h9m 09:00-10:09 AV" at bounding box center [189, 207] width 284 height 30
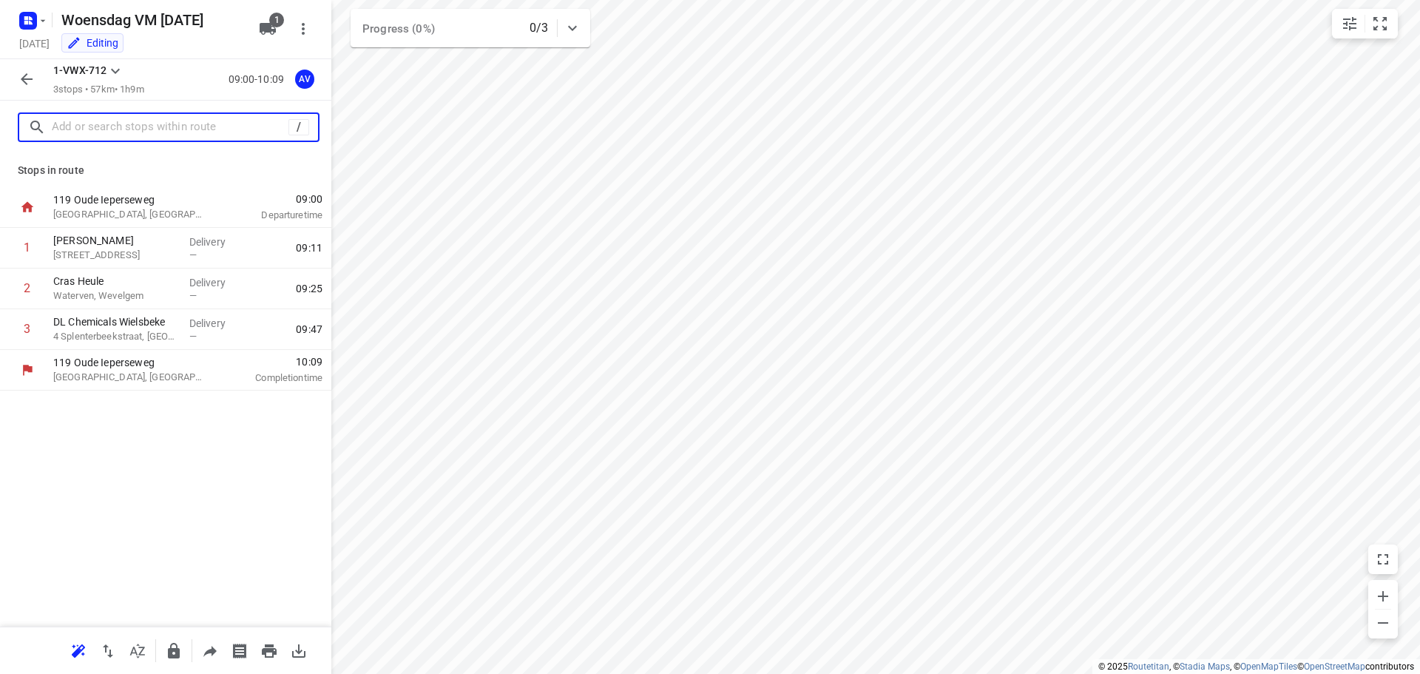
drag, startPoint x: 196, startPoint y: 124, endPoint x: 219, endPoint y: 102, distance: 31.9
click at [197, 124] on input "text" at bounding box center [170, 127] width 237 height 23
drag, startPoint x: 109, startPoint y: 132, endPoint x: 143, endPoint y: 105, distance: 43.7
click at [110, 132] on input "text" at bounding box center [170, 127] width 237 height 23
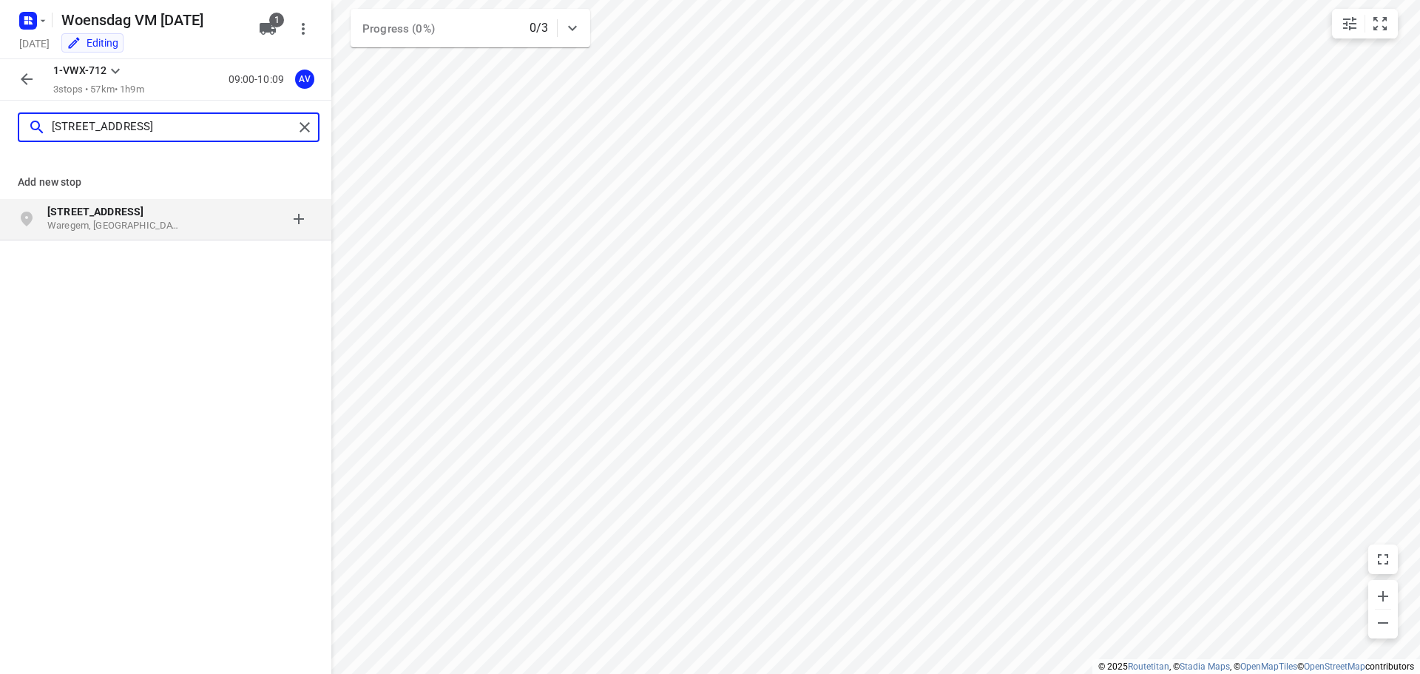
type input "[STREET_ADDRESS]"
click at [158, 217] on p "[STREET_ADDRESS]" at bounding box center [115, 211] width 136 height 15
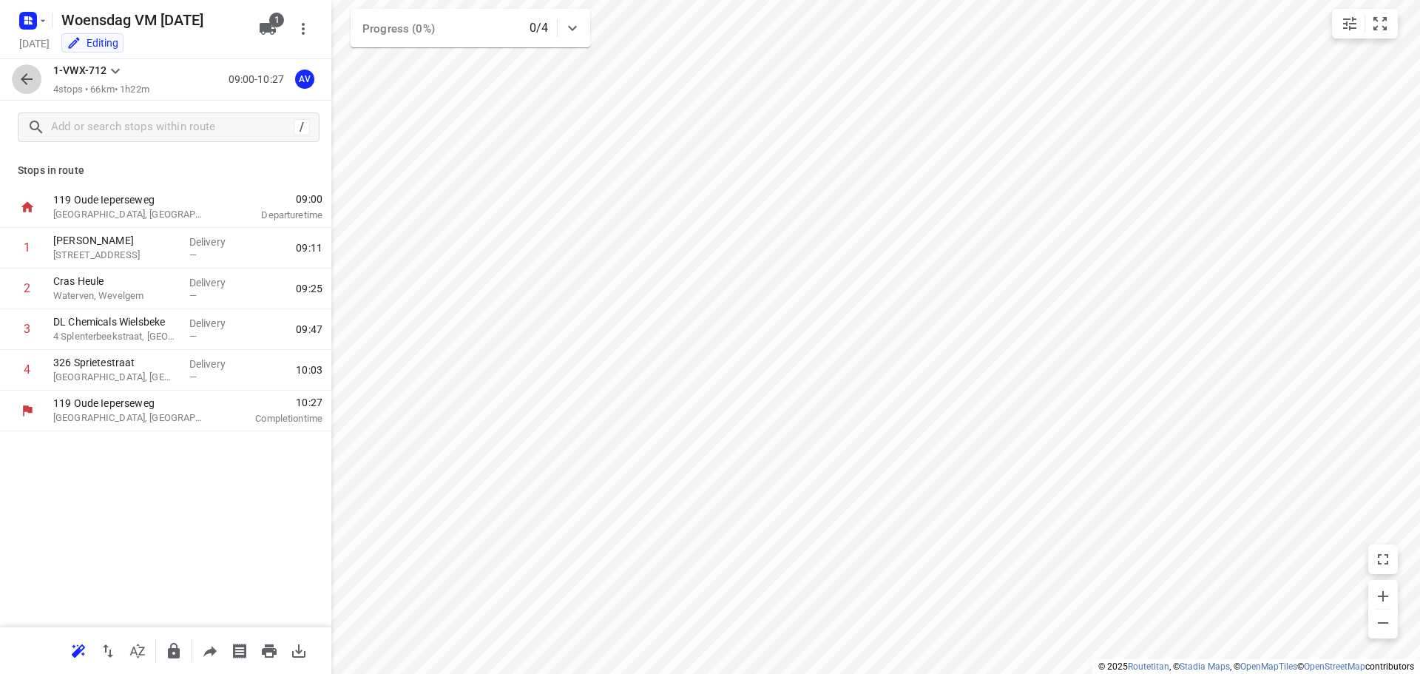
click at [27, 79] on icon "button" at bounding box center [27, 79] width 12 height 12
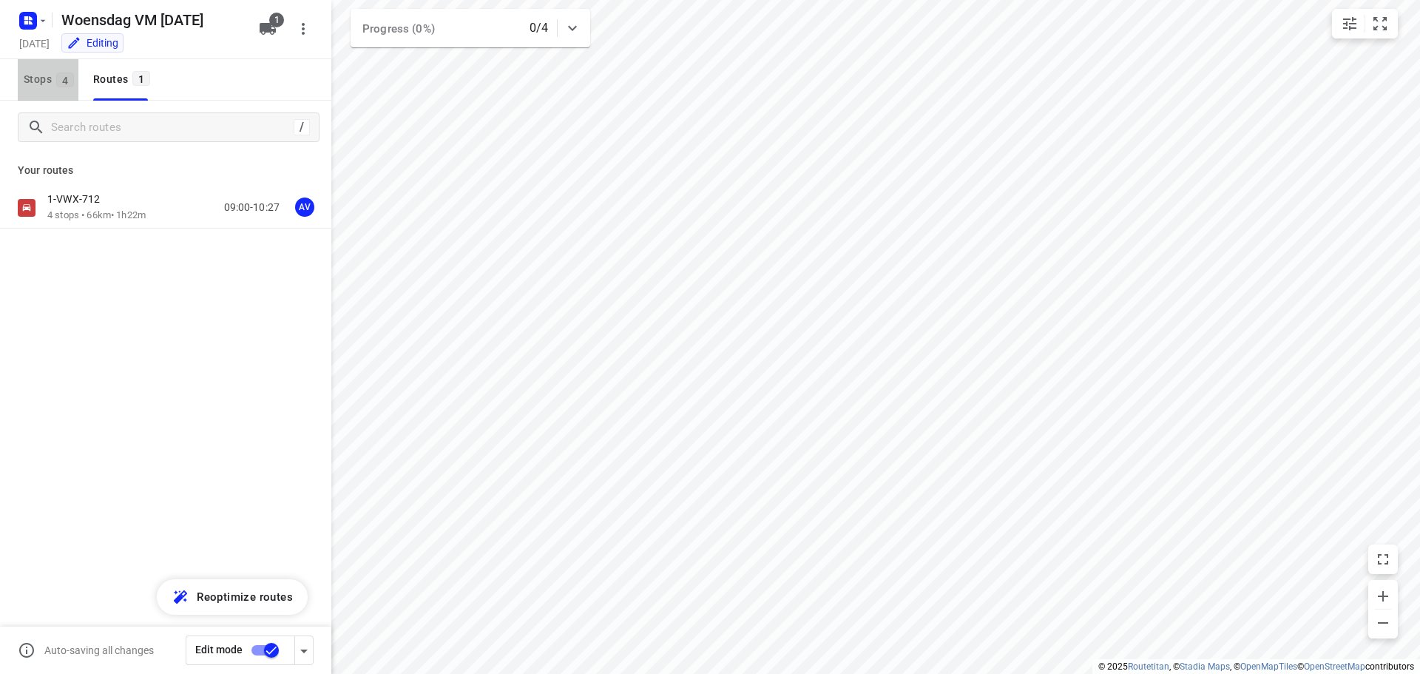
click at [27, 79] on span "Stops 4" at bounding box center [51, 79] width 55 height 18
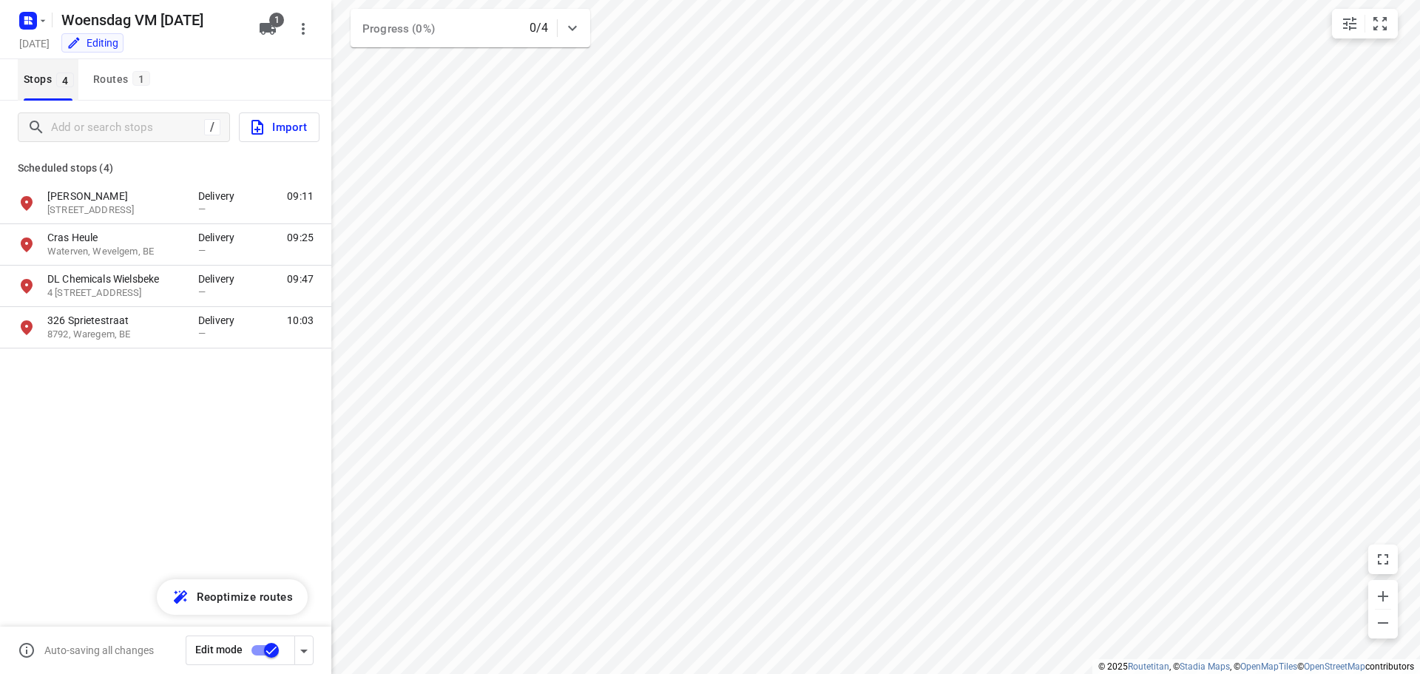
click at [47, 84] on span "Stops 4" at bounding box center [51, 79] width 55 height 18
click at [109, 80] on div "Routes 1" at bounding box center [123, 79] width 61 height 18
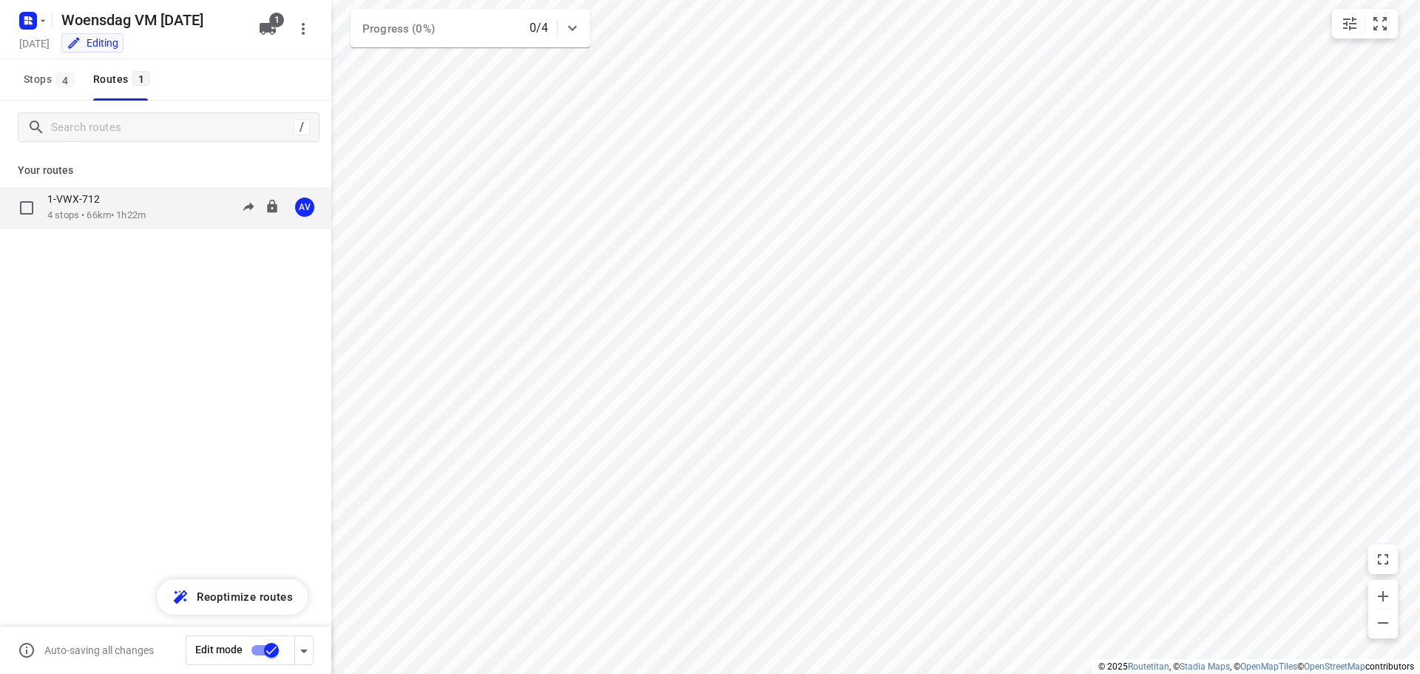
click at [180, 201] on div "1-VWX-712 4 stops • 66km • 1h22m 09:00-10:27 AV" at bounding box center [189, 207] width 284 height 30
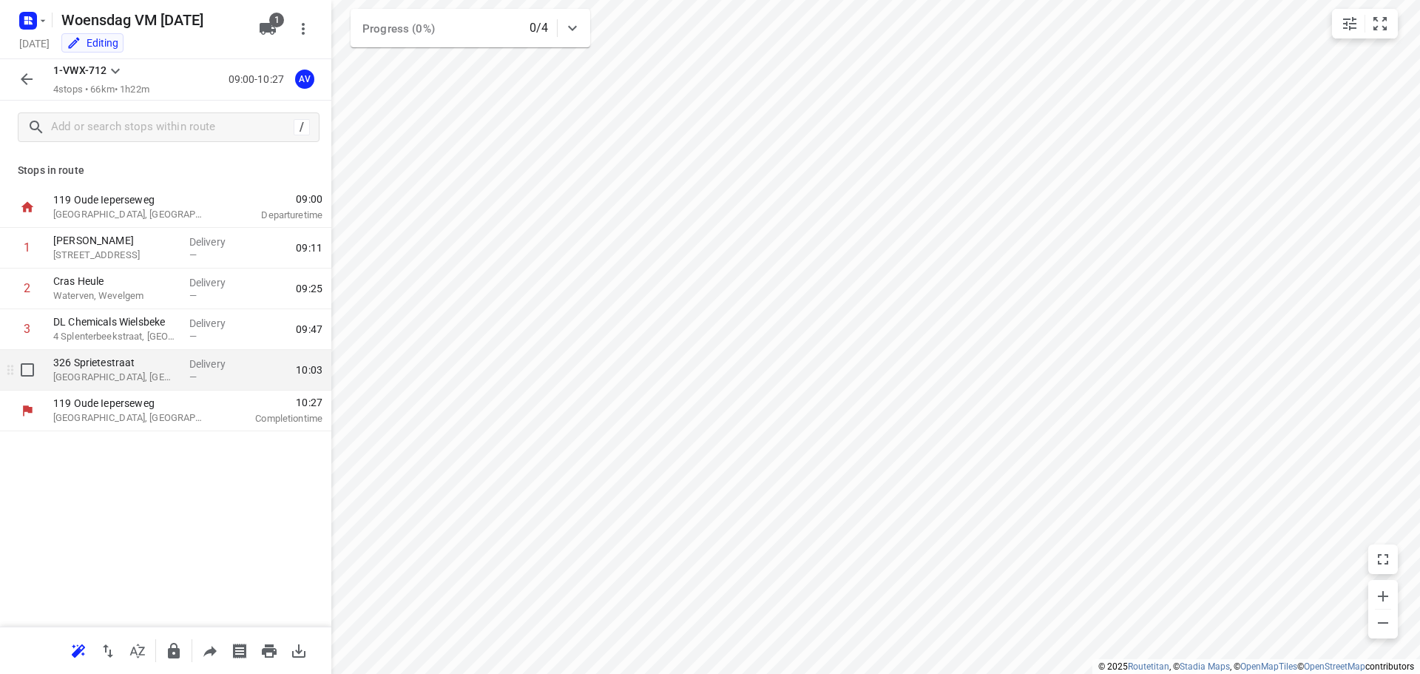
drag, startPoint x: 141, startPoint y: 375, endPoint x: 192, endPoint y: 356, distance: 55.2
click at [141, 375] on p "[GEOGRAPHIC_DATA], [GEOGRAPHIC_DATA]" at bounding box center [115, 377] width 124 height 15
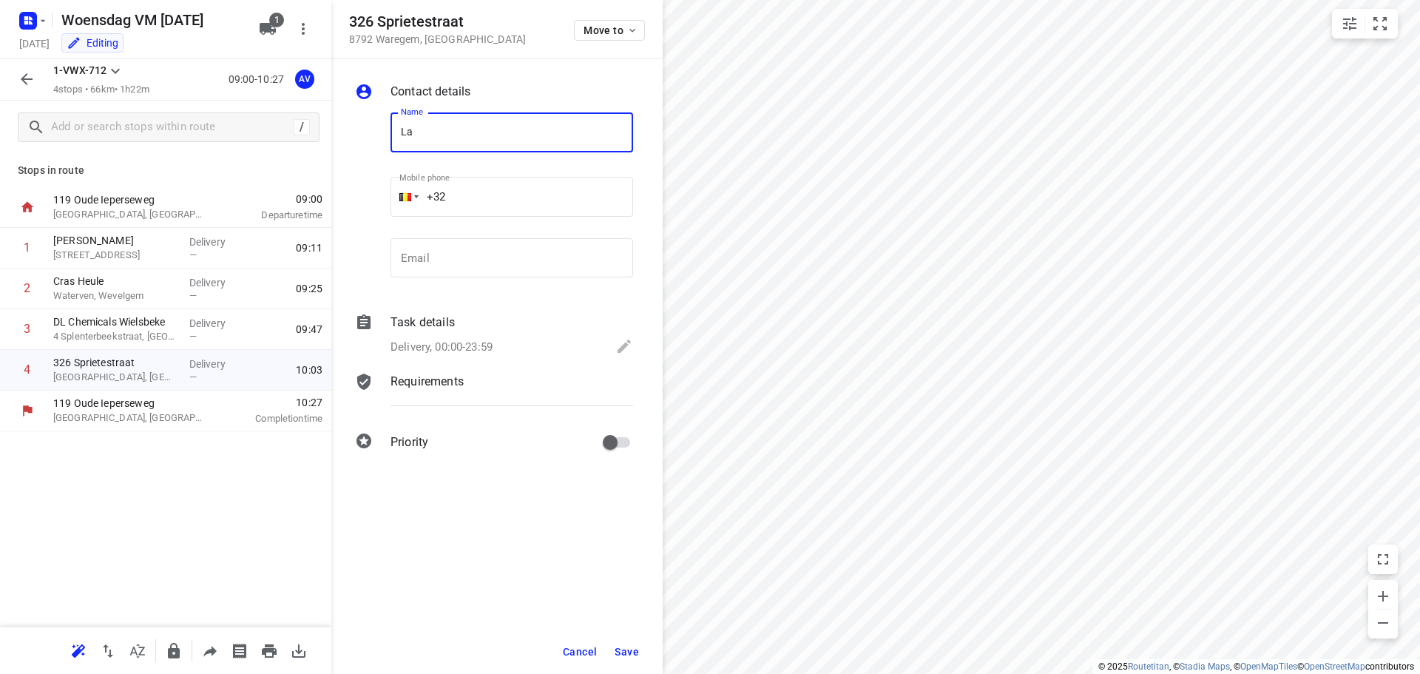
type input "Lalegno Parket"
click at [445, 349] on p "Delivery, 00:00-23:59" at bounding box center [441, 347] width 102 height 17
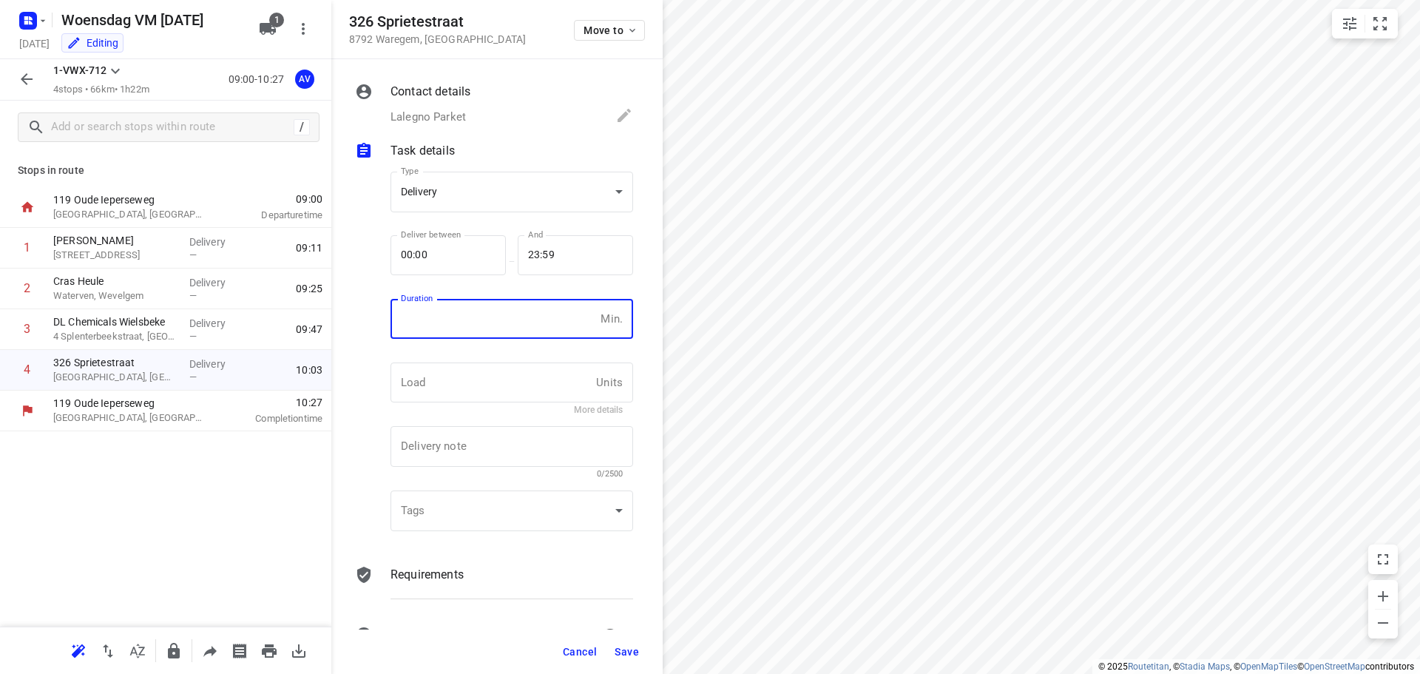
click at [488, 309] on input "number" at bounding box center [492, 319] width 204 height 40
type input "1"
click at [627, 648] on span "Save" at bounding box center [627, 652] width 24 height 12
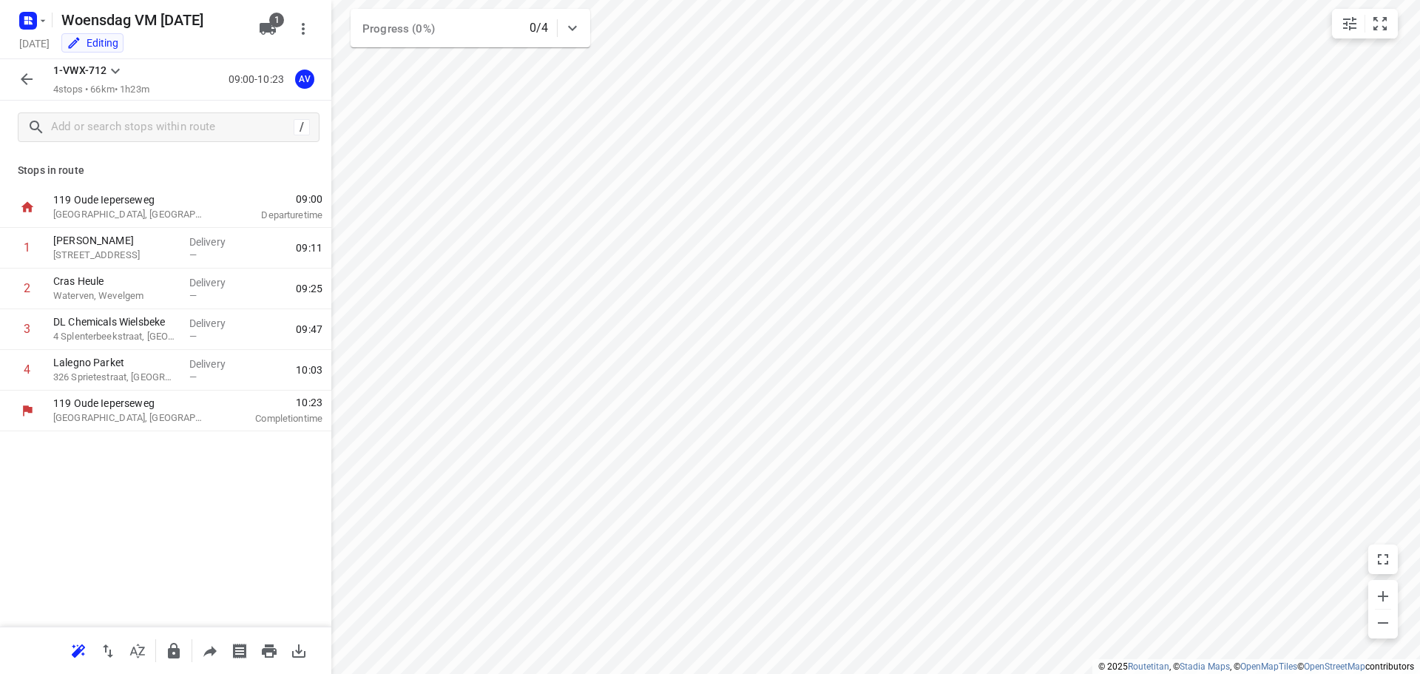
click at [33, 75] on icon "button" at bounding box center [27, 79] width 18 height 18
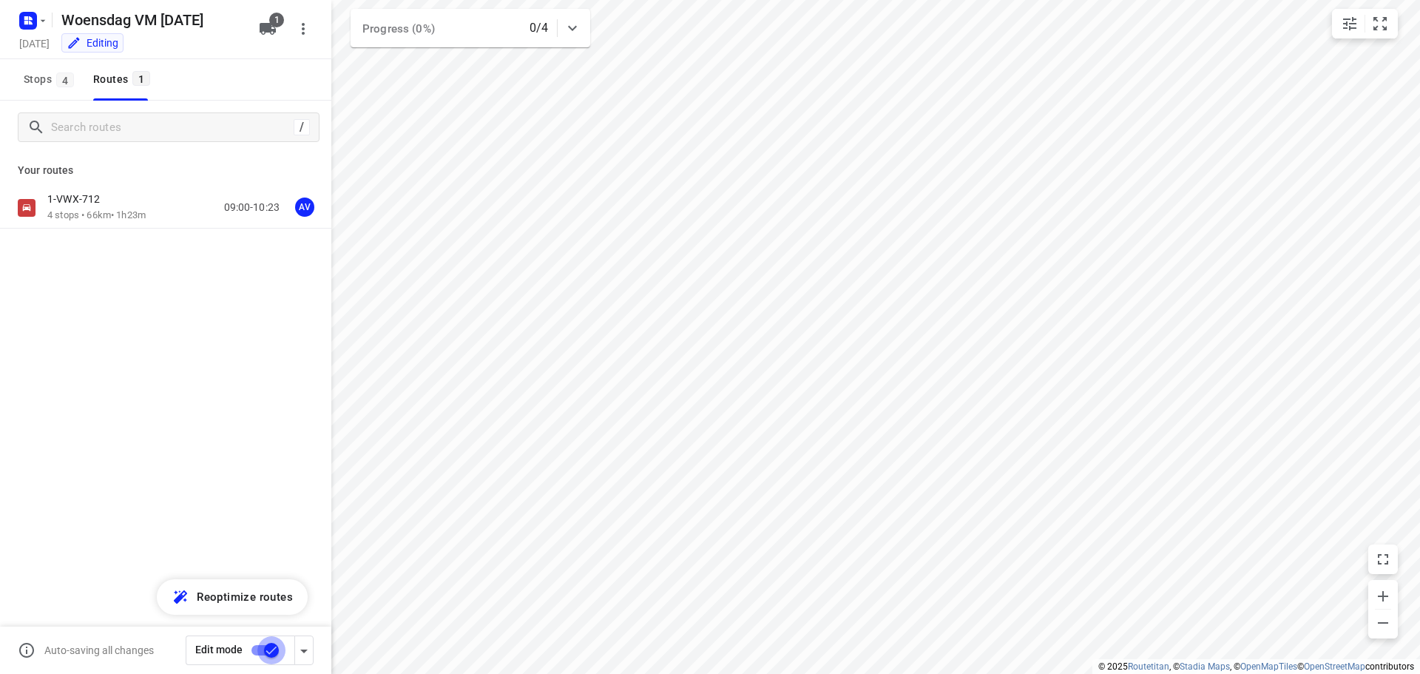
click at [263, 650] on input "checkbox" at bounding box center [271, 650] width 84 height 28
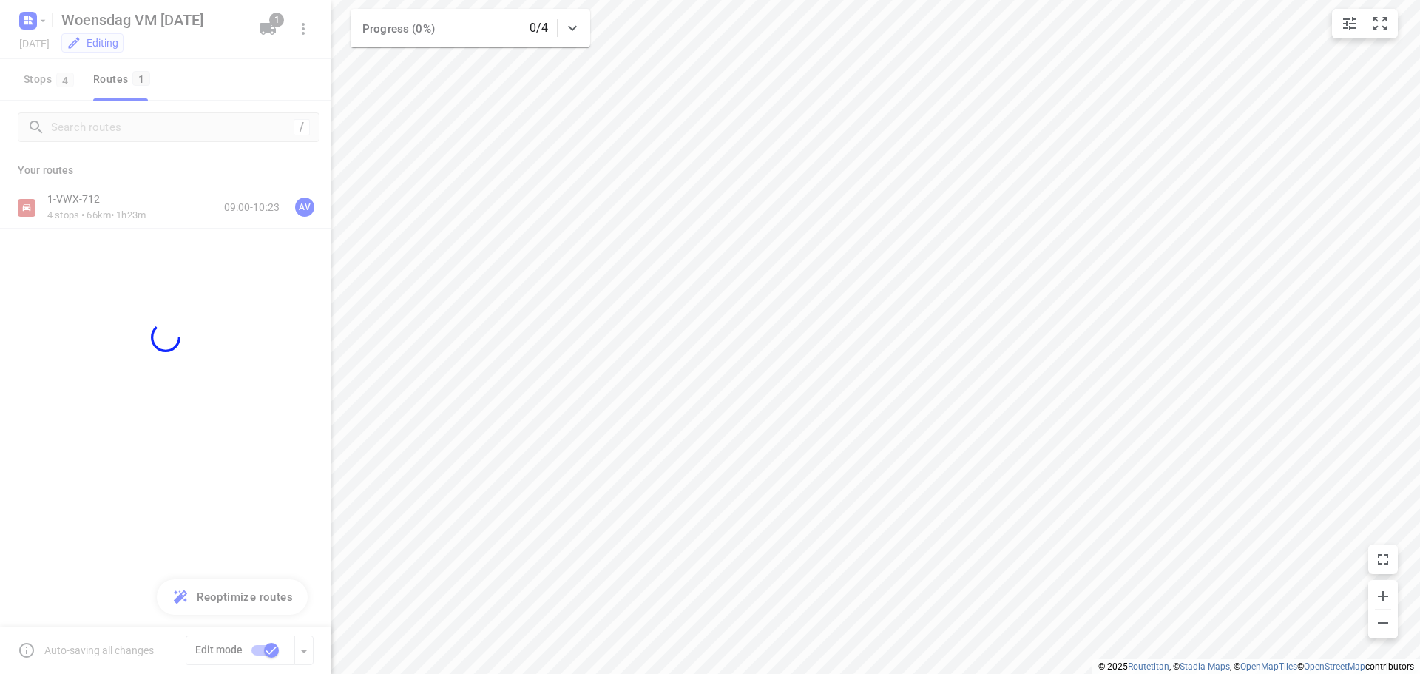
checkbox input "false"
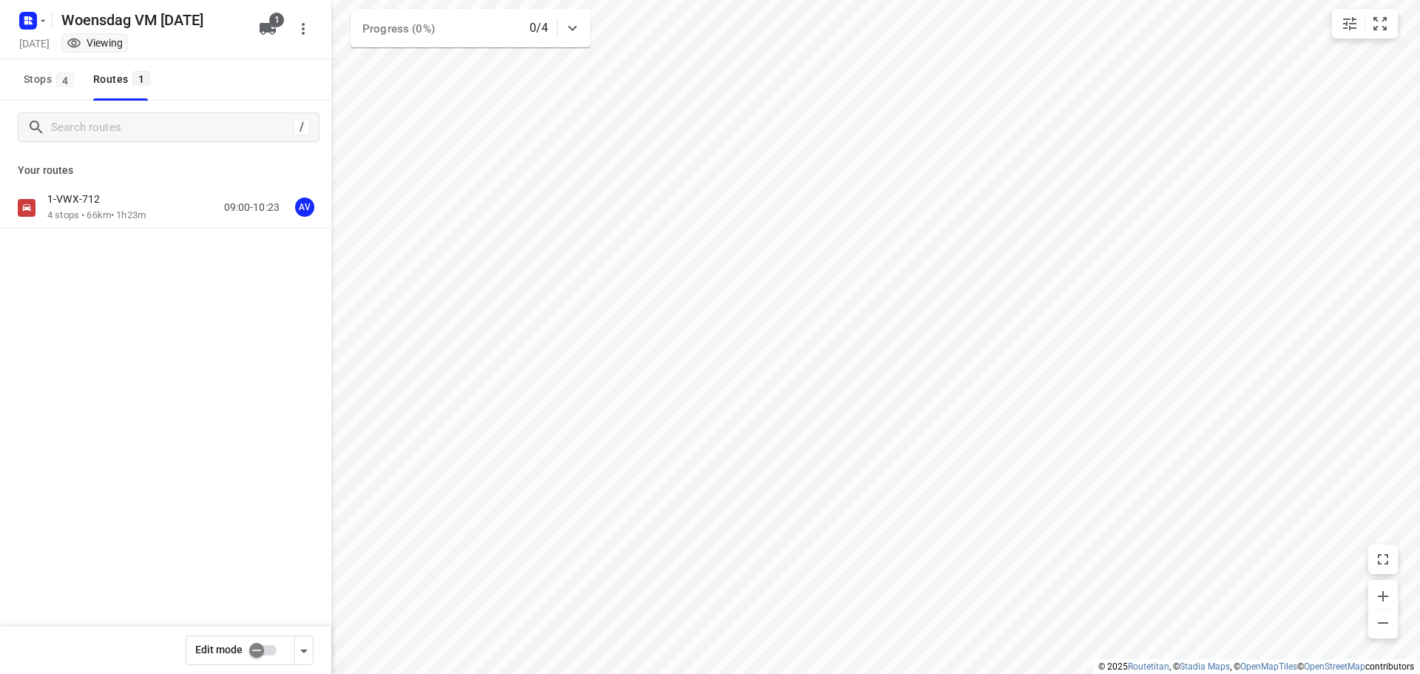
click at [170, 206] on div "1-VWX-712 4 stops • 66km • 1h23m 09:00-10:23 AV" at bounding box center [189, 207] width 284 height 30
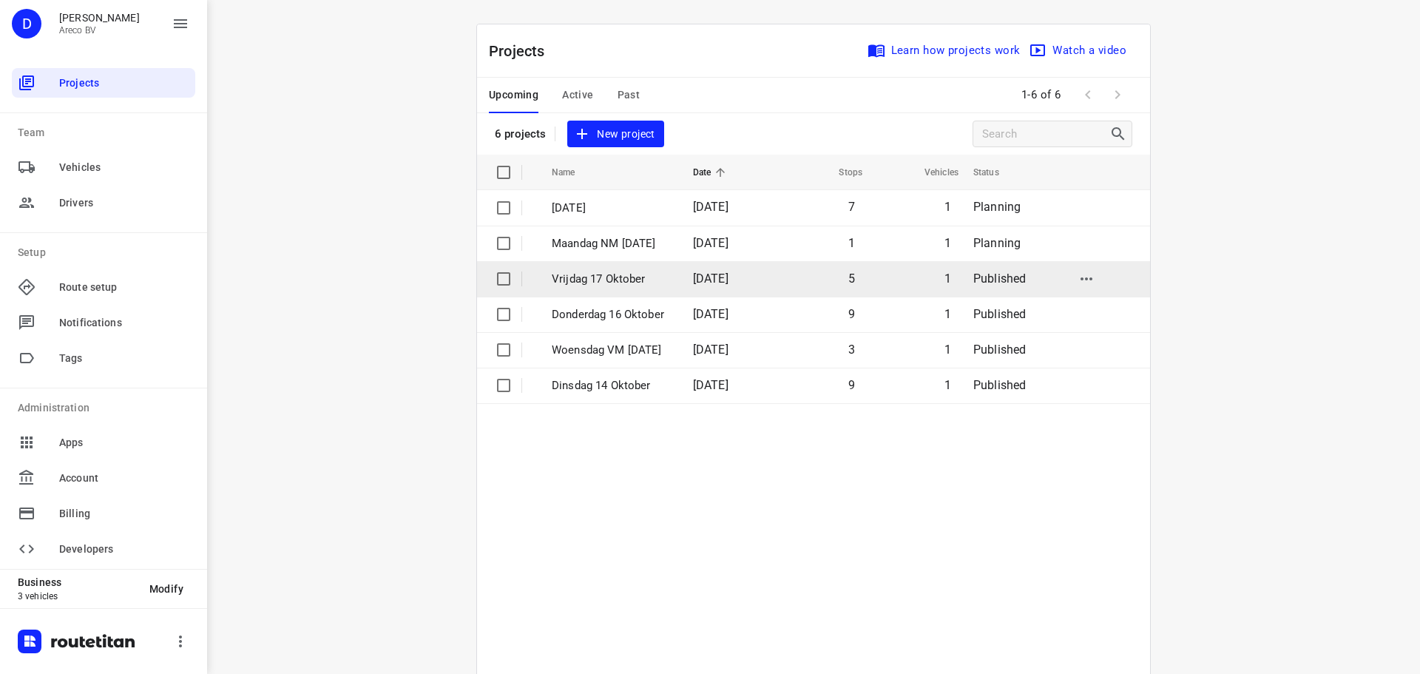
click at [671, 282] on p "Vrijdag 17 Oktober" at bounding box center [611, 279] width 119 height 17
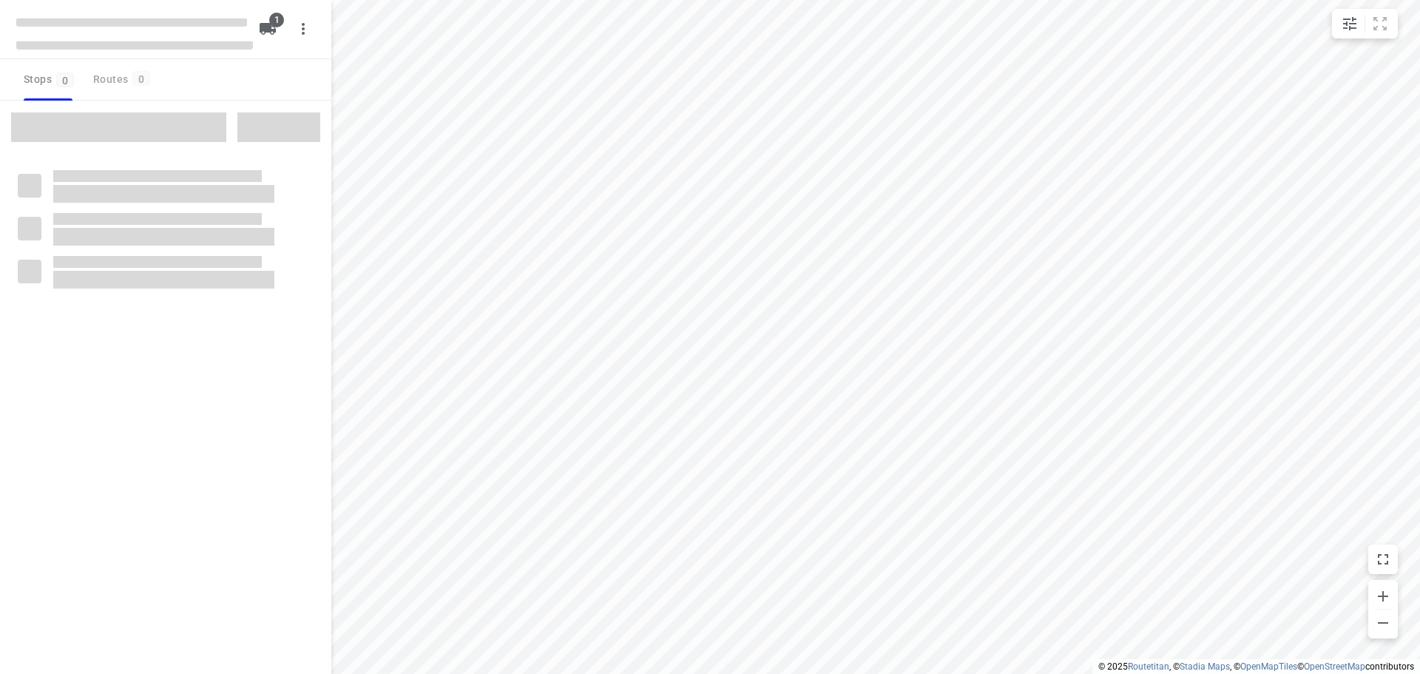
type input "distance"
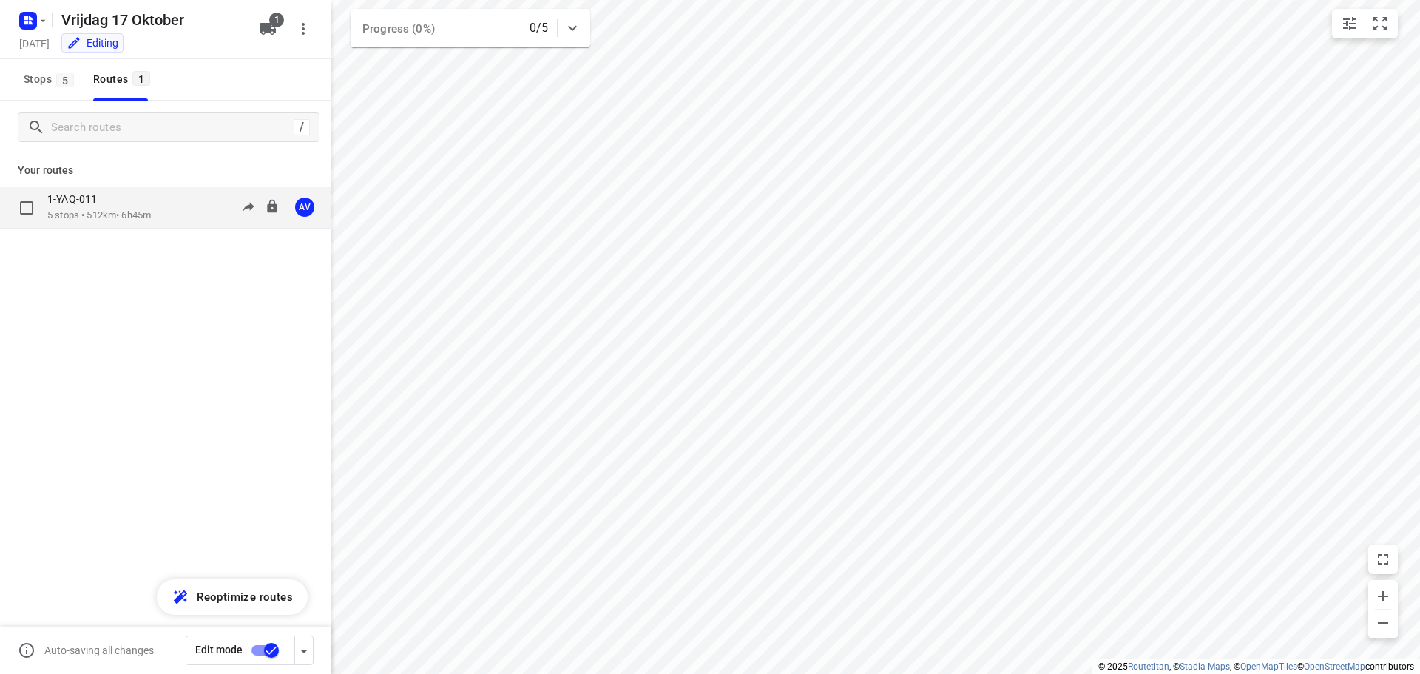
click at [150, 209] on p "5 stops • 512km • 6h45m" at bounding box center [99, 216] width 104 height 14
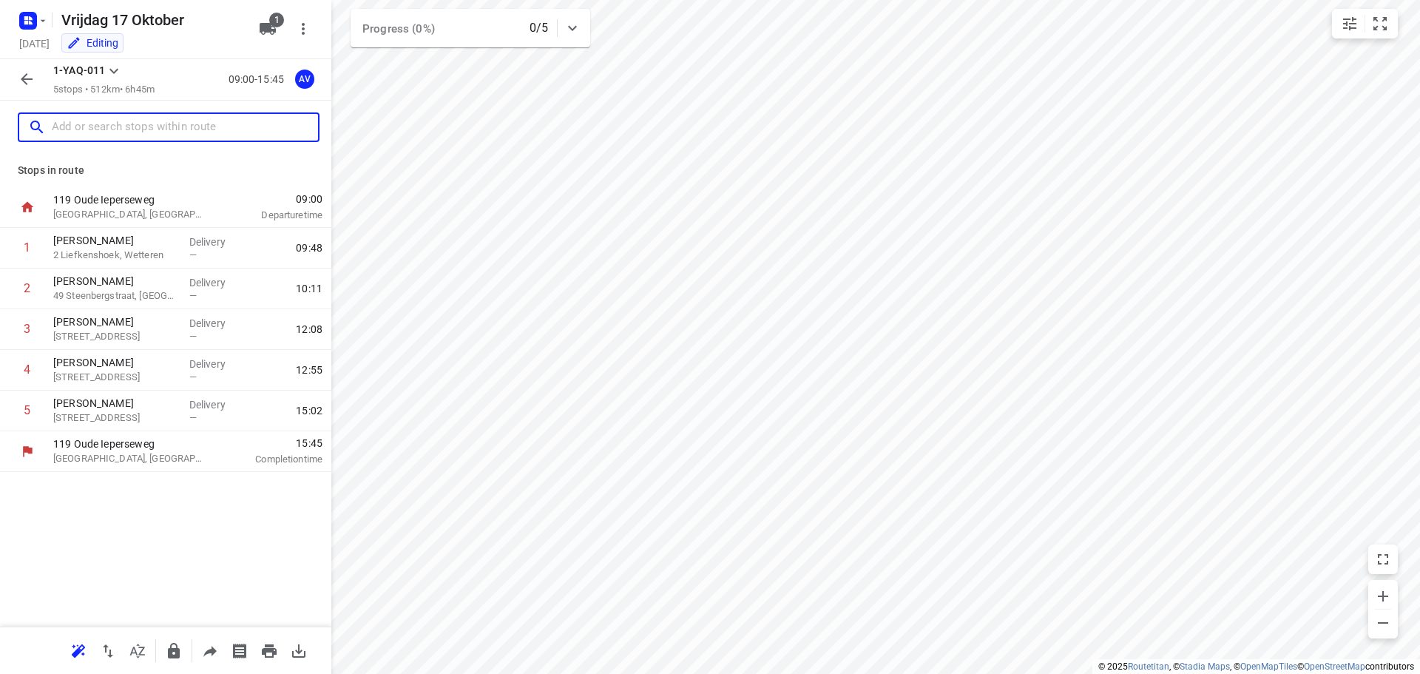
click at [159, 127] on input "text" at bounding box center [185, 127] width 266 height 23
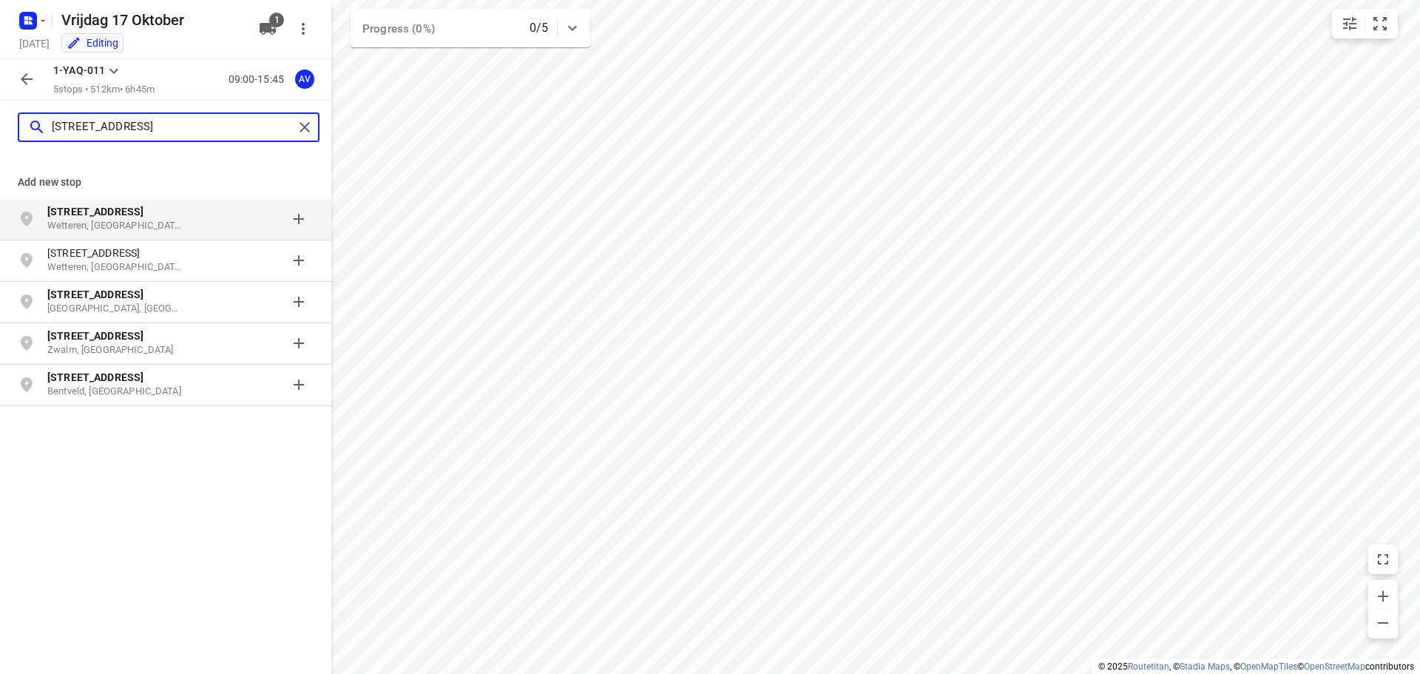
type input "zuidlaan 300b"
click at [120, 221] on p "Wetteren, België" at bounding box center [115, 226] width 136 height 14
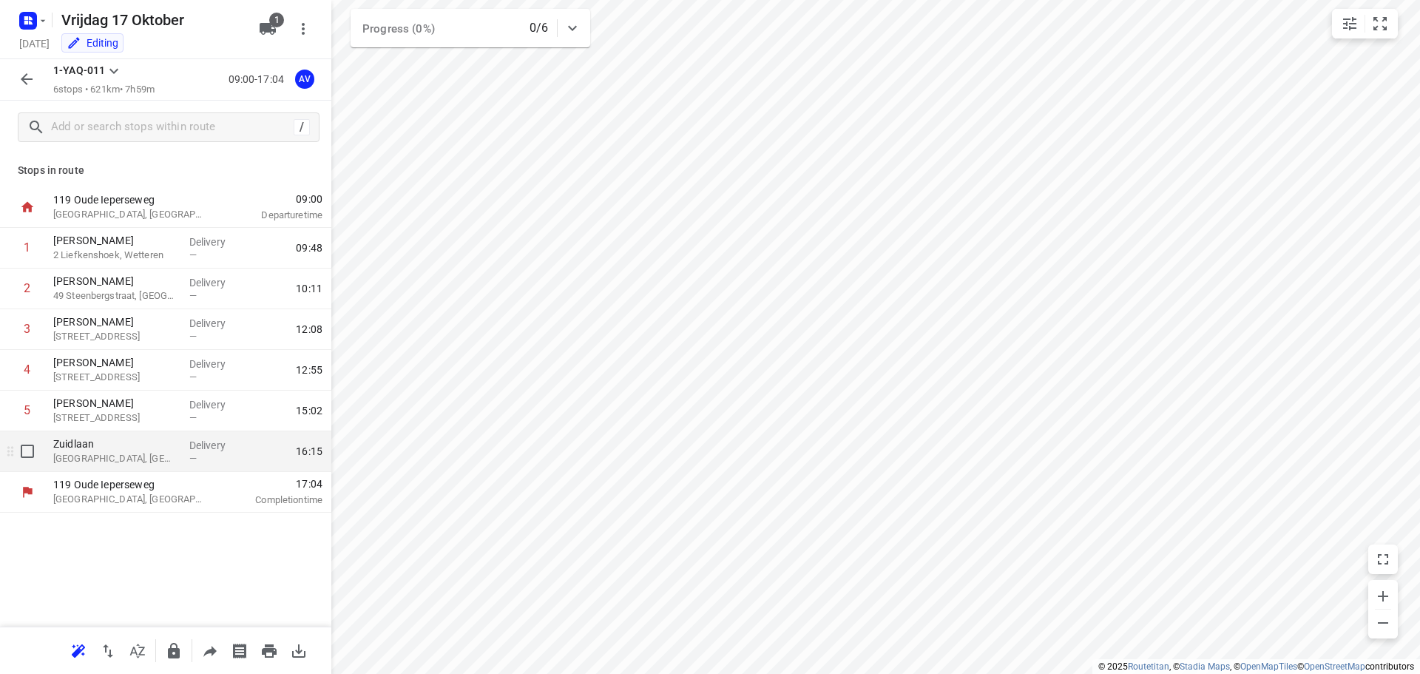
drag, startPoint x: 158, startPoint y: 454, endPoint x: 173, endPoint y: 445, distance: 17.9
click at [158, 453] on p "Wetteren, Belgium" at bounding box center [115, 458] width 124 height 15
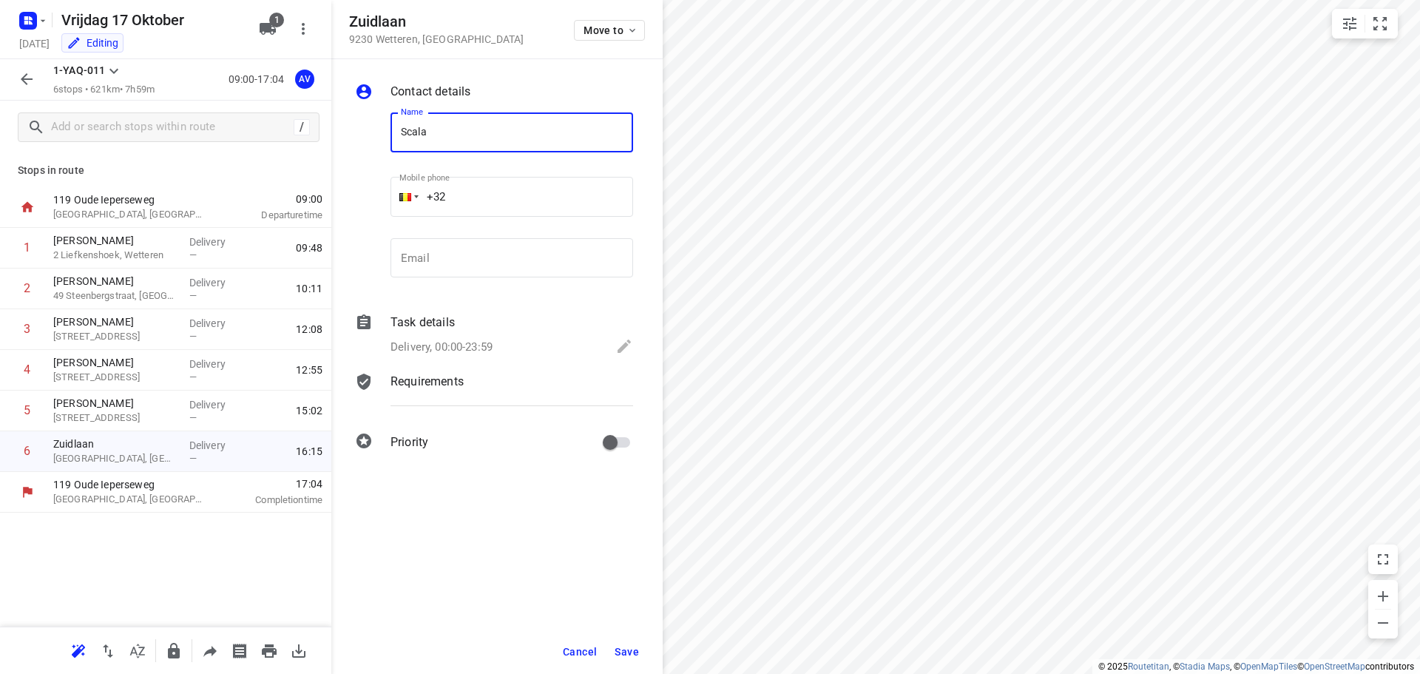
type input "Scala Plastics"
click at [474, 346] on p "Delivery, 00:00-23:59" at bounding box center [441, 347] width 102 height 17
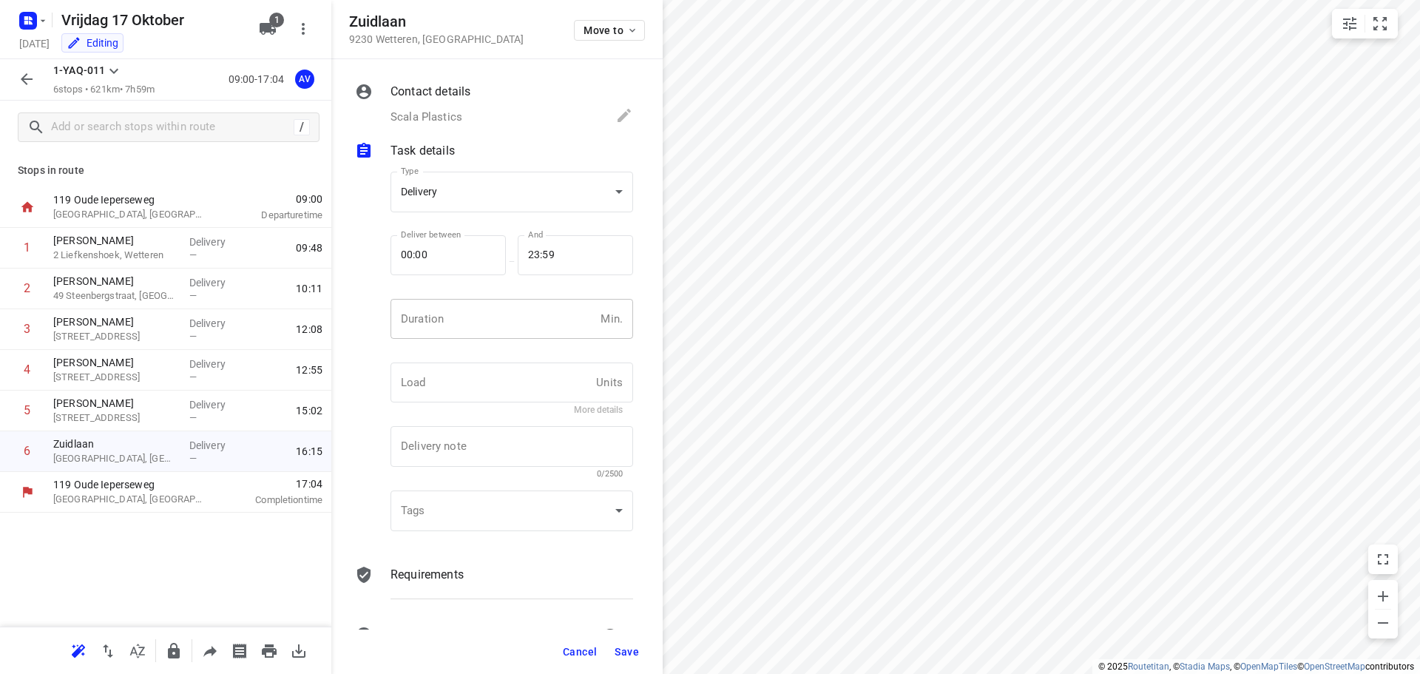
click at [476, 331] on input "number" at bounding box center [492, 319] width 204 height 40
type input "1"
click at [628, 654] on span "Save" at bounding box center [627, 652] width 24 height 12
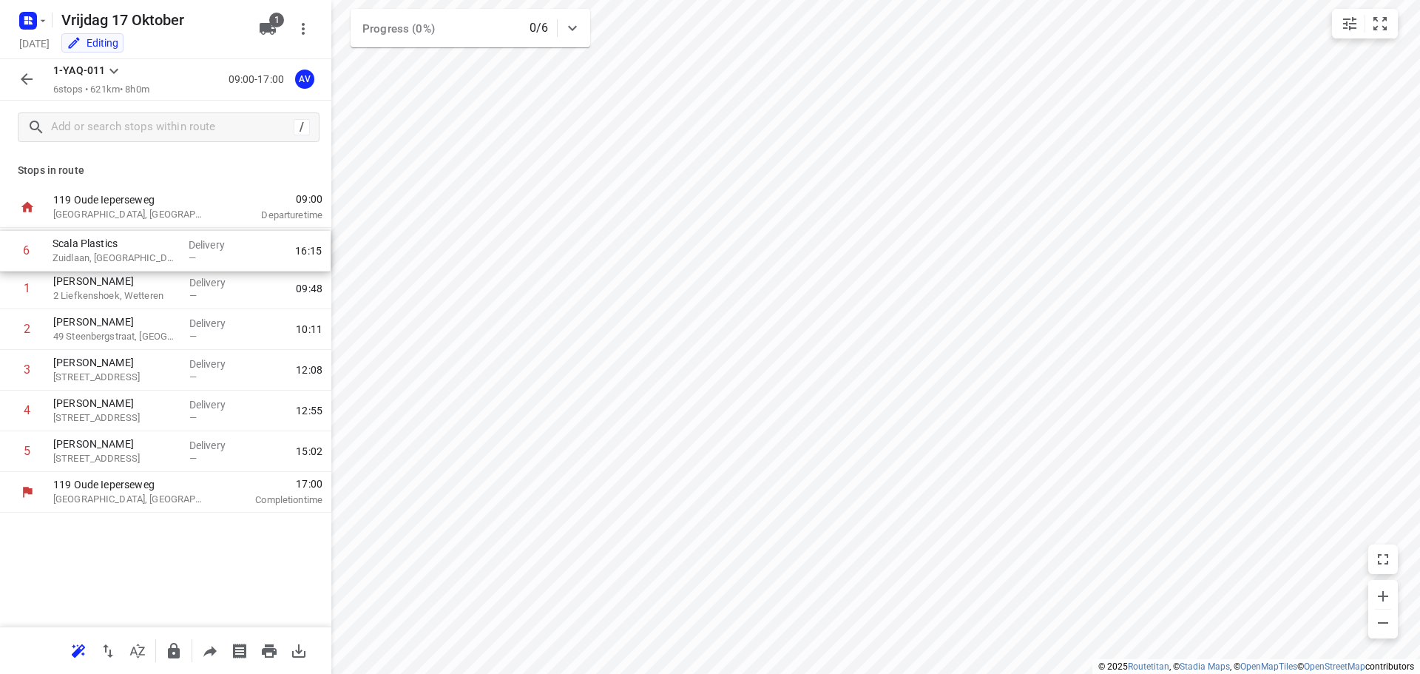
drag, startPoint x: 10, startPoint y: 456, endPoint x: 10, endPoint y: 251, distance: 204.1
click at [10, 251] on div "1 Tom Van Acker 2 Liefkenshoek, Wetteren Delivery — 09:48 2 Pierre Dequesne 49 …" at bounding box center [165, 350] width 331 height 244
click at [25, 73] on icon "button" at bounding box center [27, 79] width 18 height 18
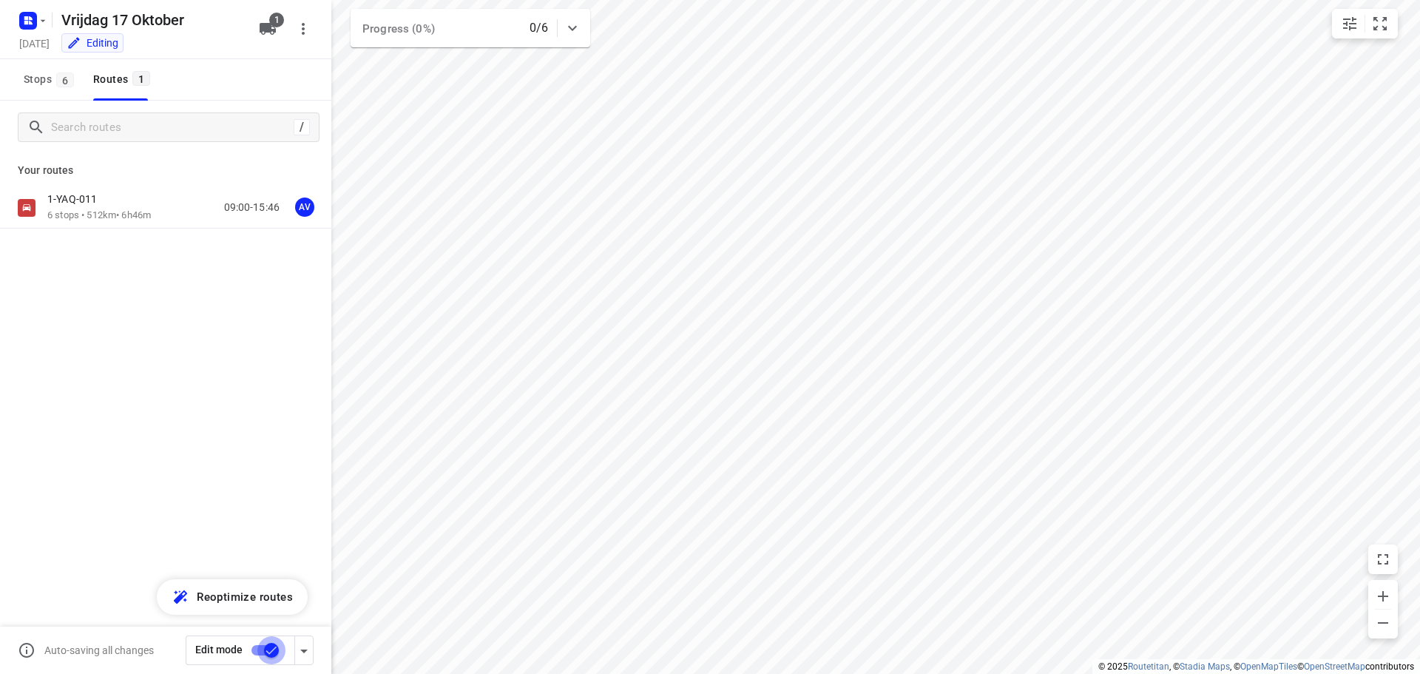
click at [261, 652] on input "checkbox" at bounding box center [271, 650] width 84 height 28
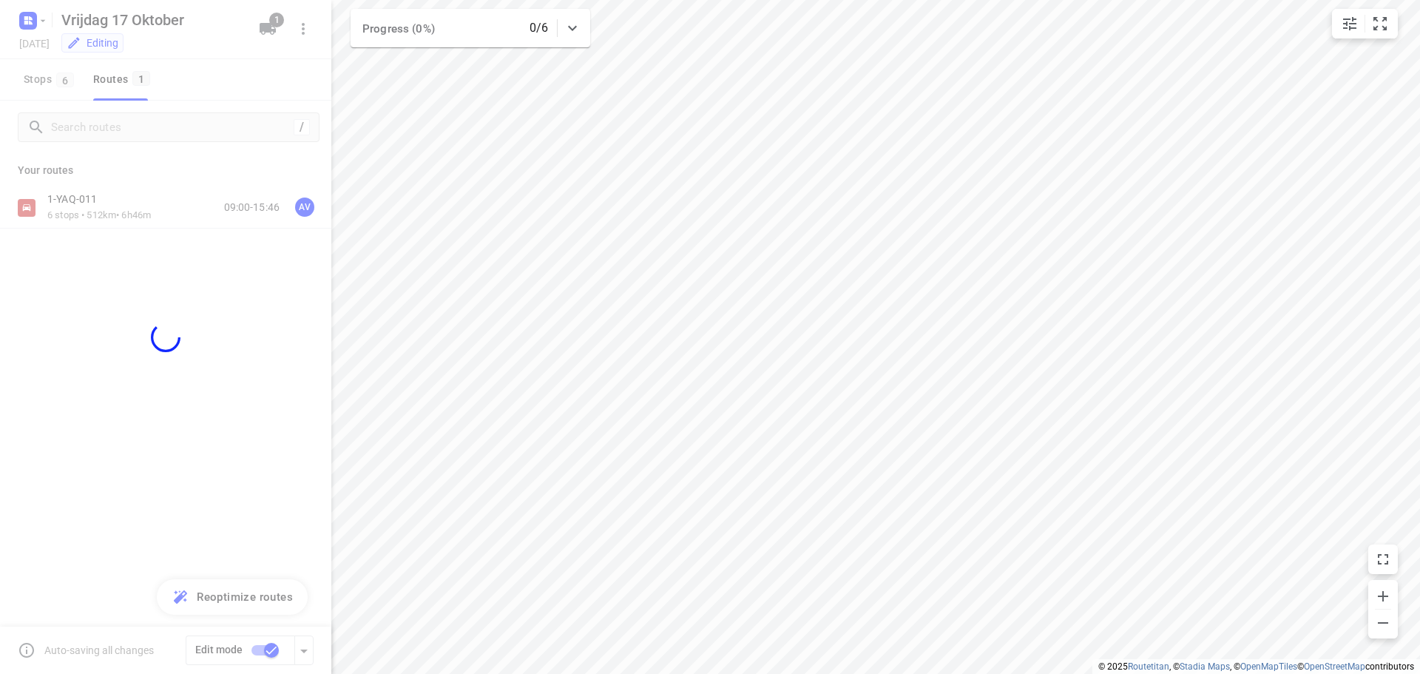
checkbox input "false"
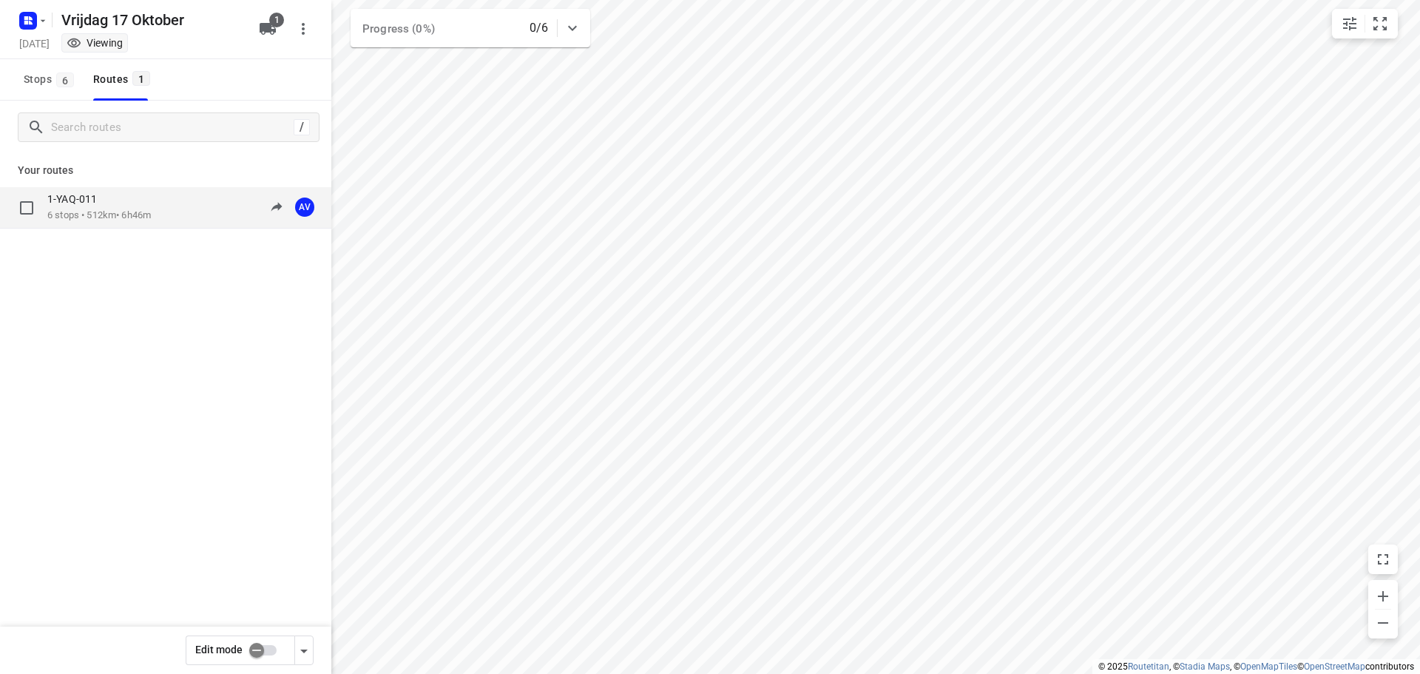
click at [146, 206] on div "1-YAQ-011 6 stops • 512km • 6h46m" at bounding box center [99, 207] width 104 height 30
